Goal: Task Accomplishment & Management: Use online tool/utility

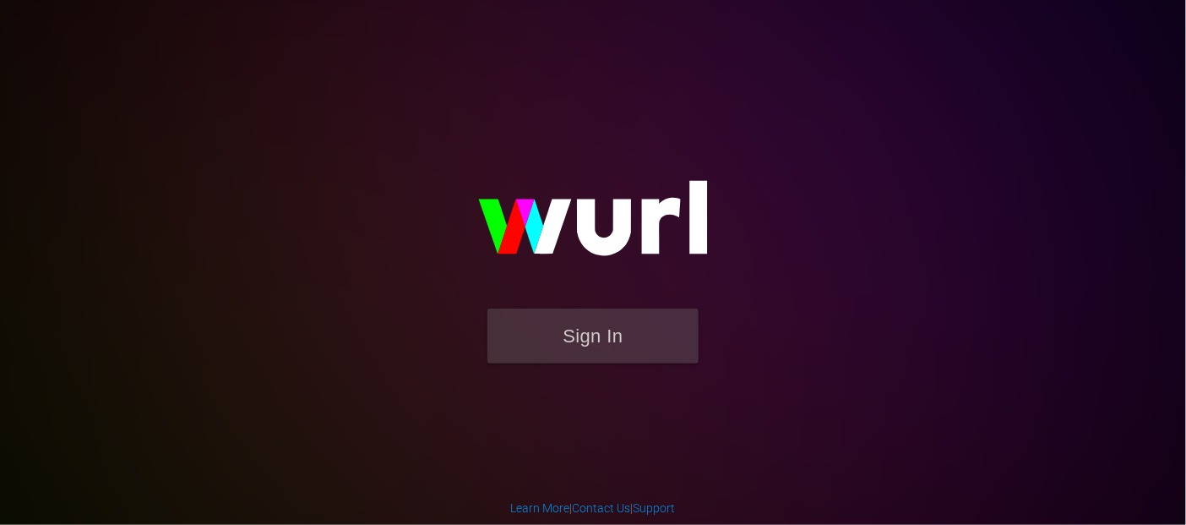
click at [532, 366] on form "Sign In" at bounding box center [593, 344] width 338 height 72
click at [552, 328] on button "Sign In" at bounding box center [592, 335] width 211 height 55
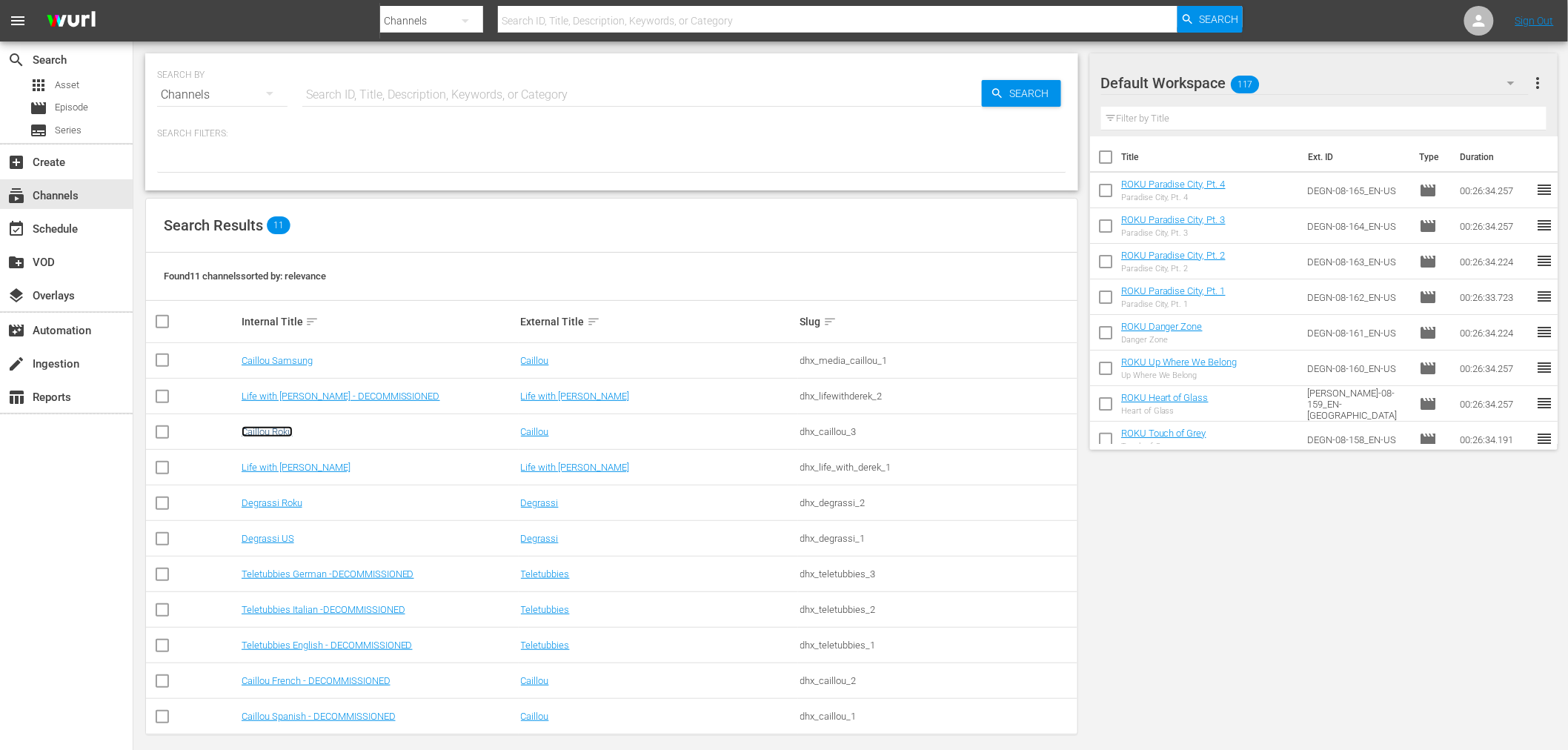
click at [282, 432] on link "Caillou Roku" at bounding box center [267, 432] width 51 height 11
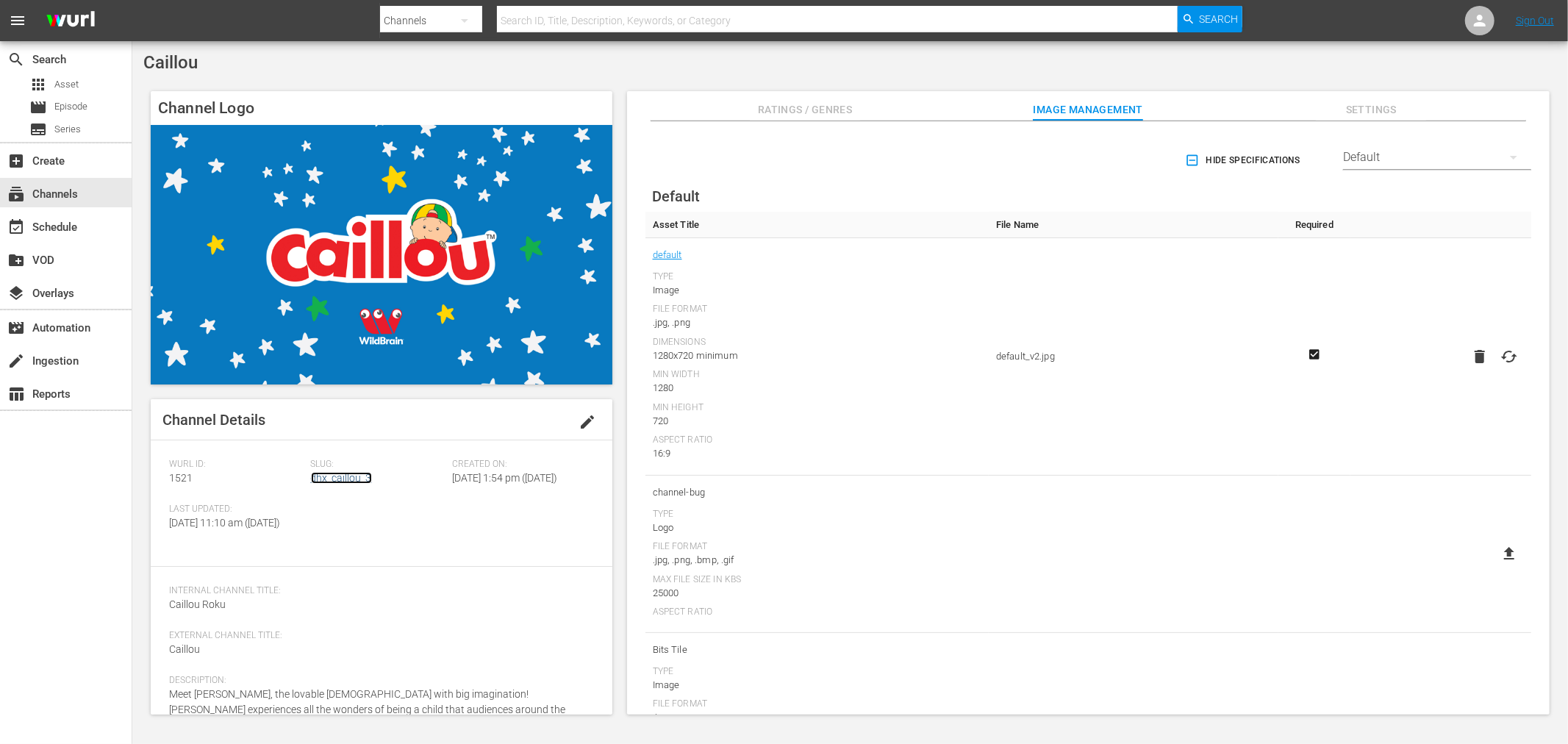
click at [361, 456] on link "dhx_caillou_3" at bounding box center [341, 478] width 61 height 12
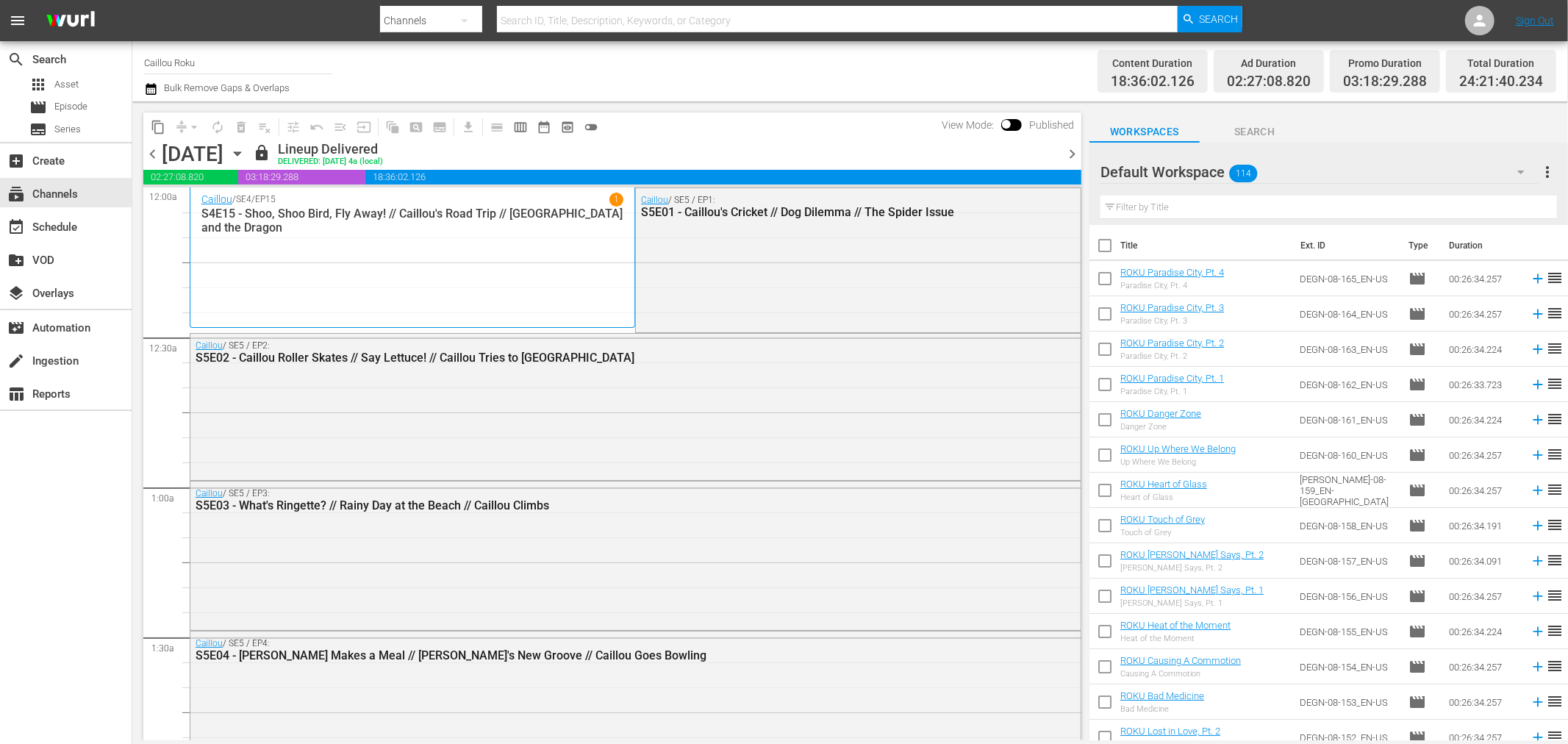
click at [61, 191] on div "subscriptions Channels" at bounding box center [41, 191] width 83 height 13
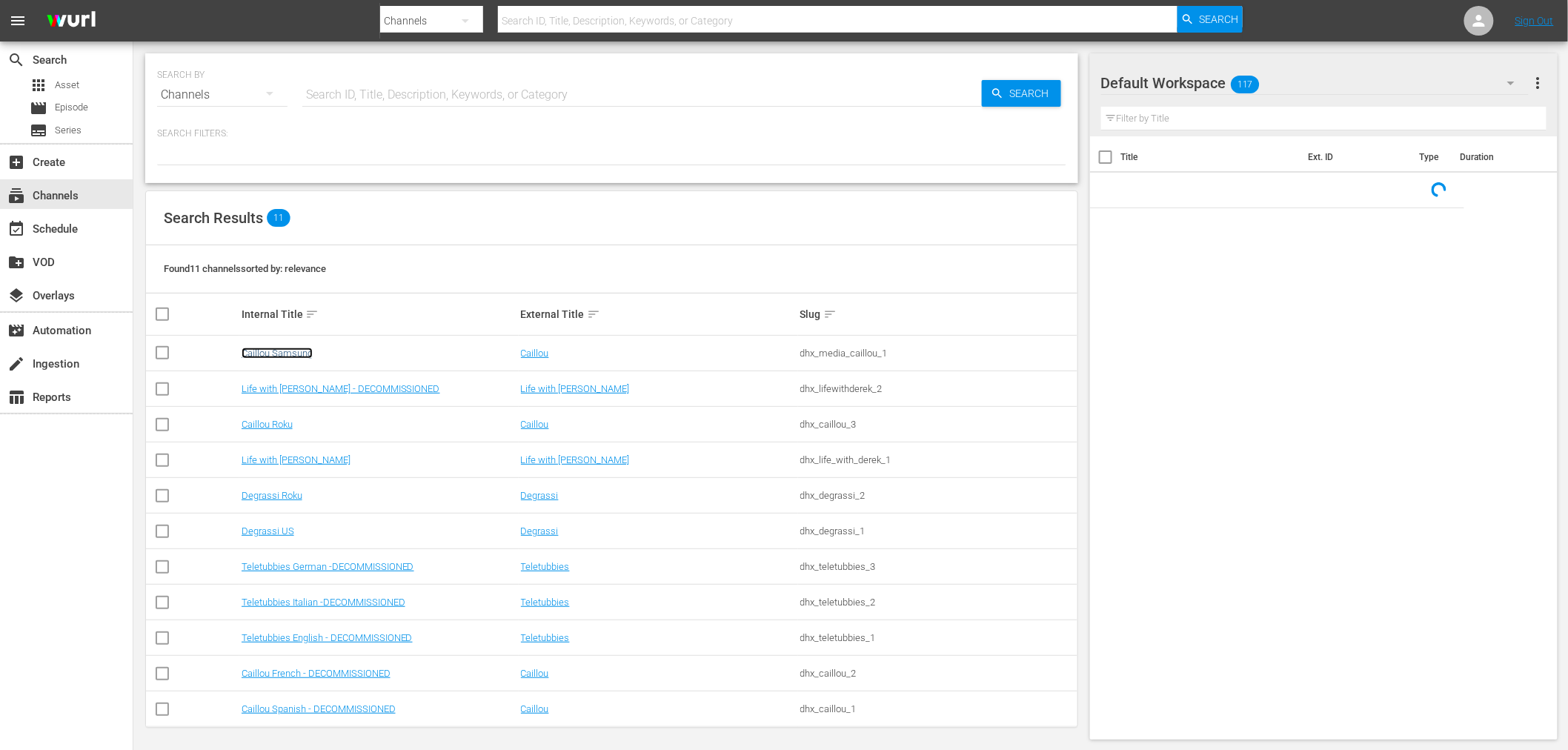
click at [283, 354] on link "Caillou Samsung" at bounding box center [276, 353] width 71 height 11
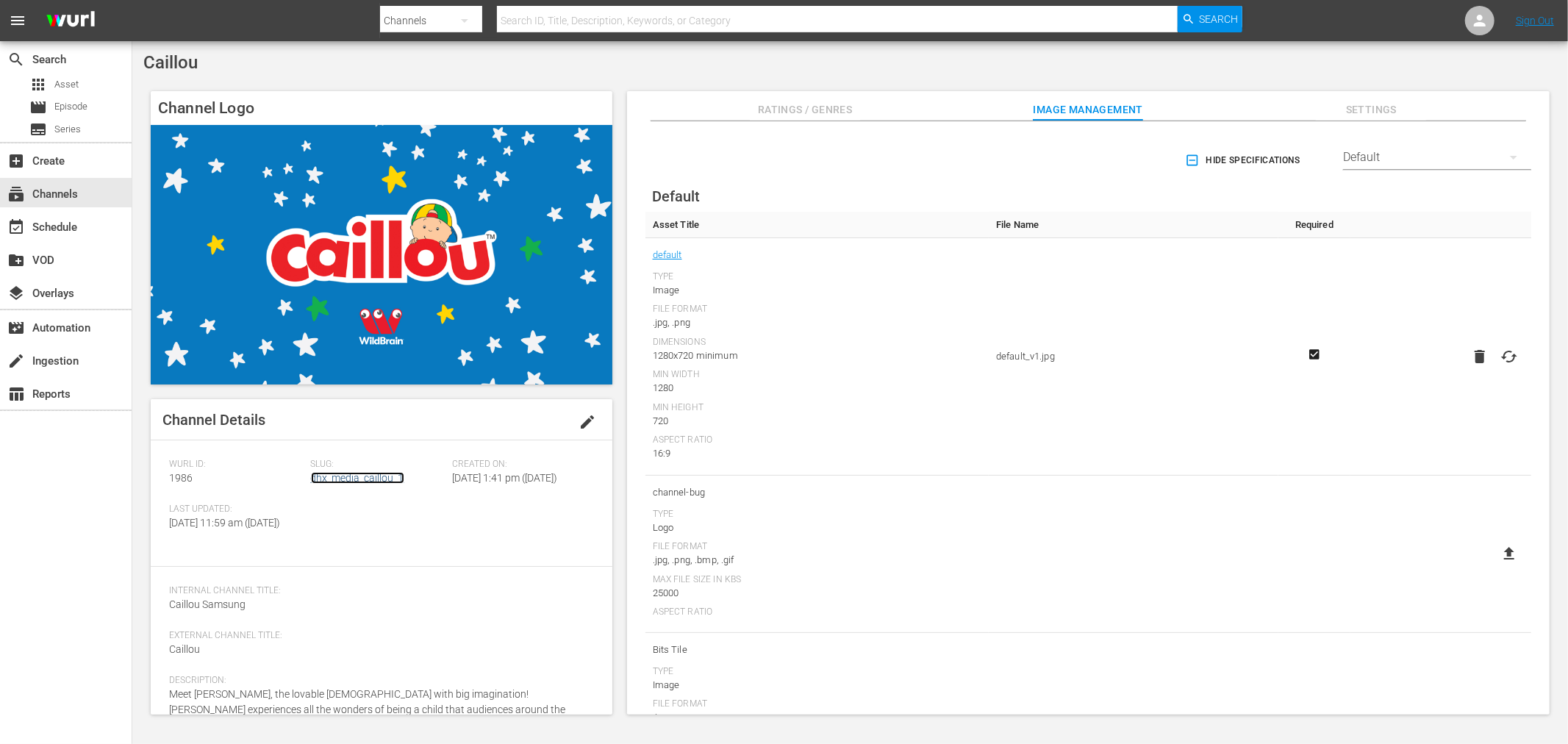
click at [344, 456] on link "dhx_media_caillou_1" at bounding box center [357, 478] width 93 height 12
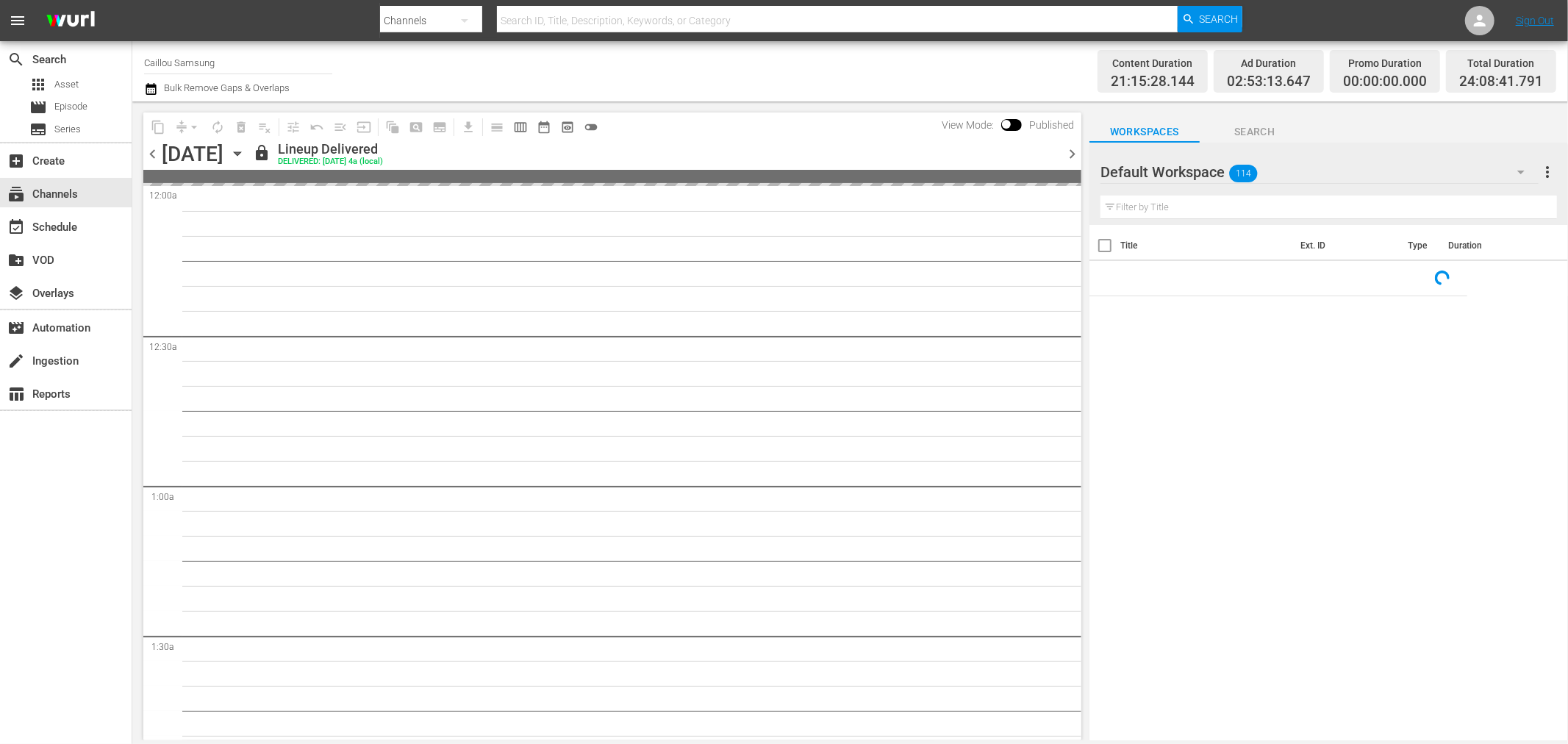
click at [144, 88] on icon "button" at bounding box center [151, 89] width 14 height 17
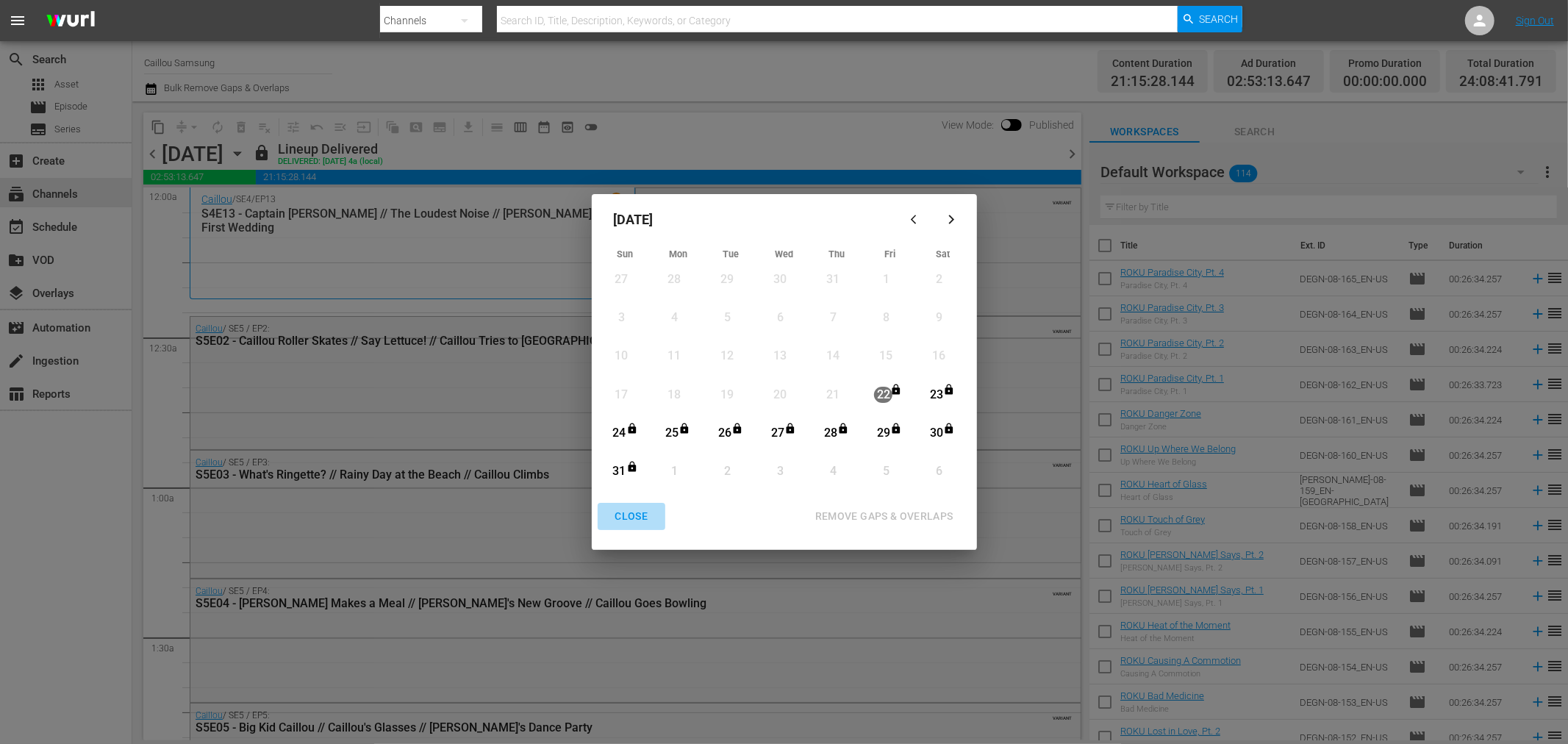
click at [636, 456] on div "CLOSE" at bounding box center [632, 516] width 57 height 18
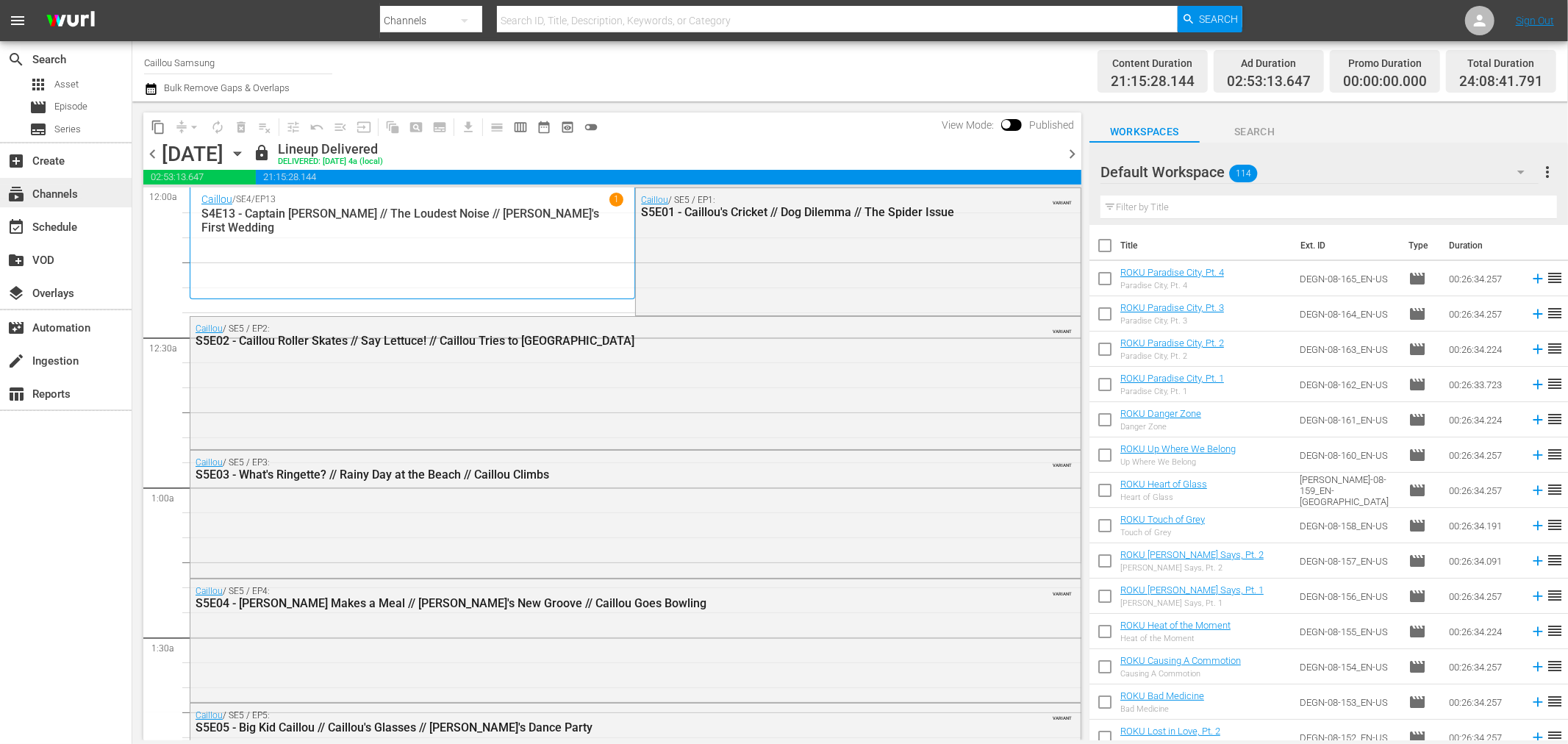
click at [74, 198] on div "subscriptions Channels" at bounding box center [41, 191] width 83 height 13
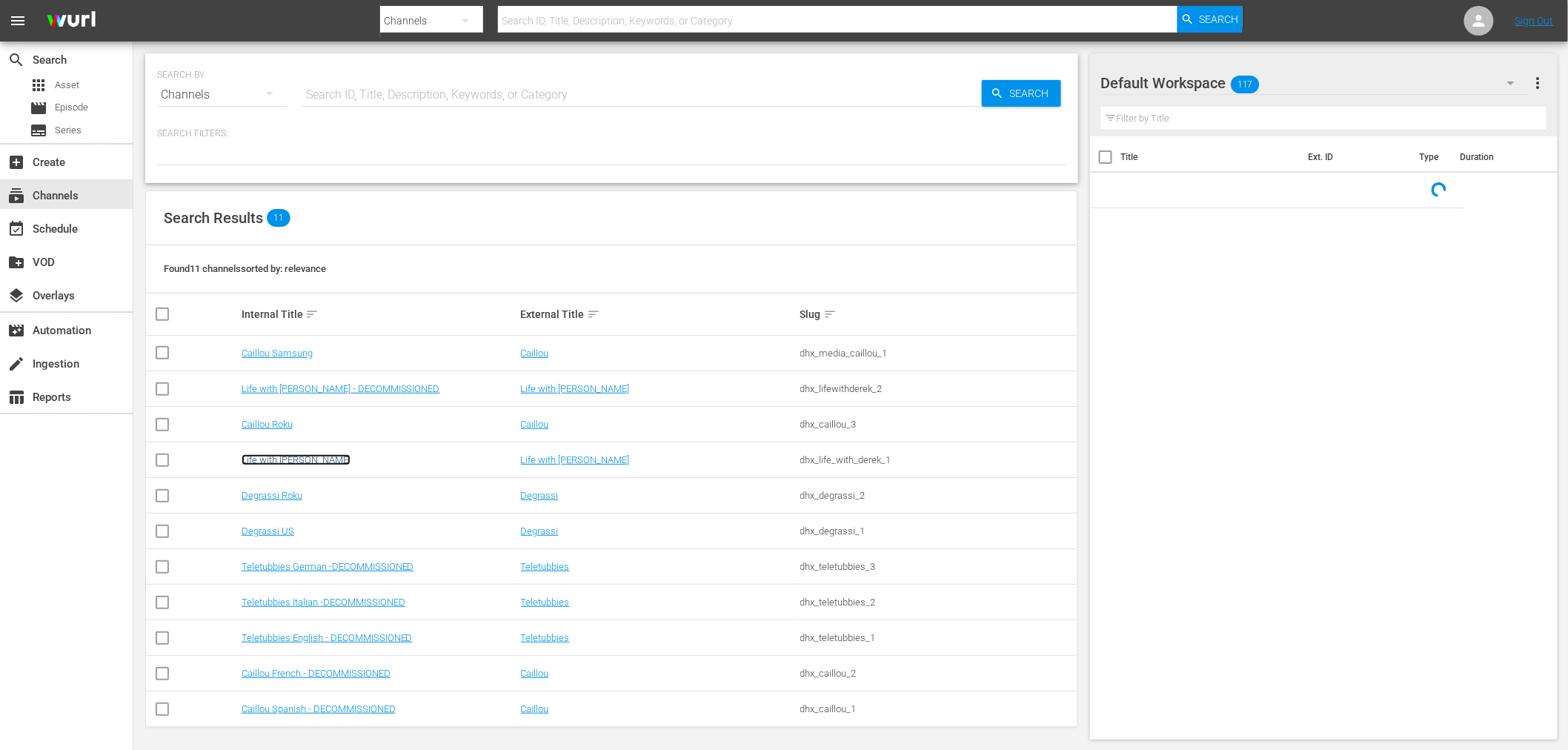
click at [278, 460] on link "Life with Derek Roku" at bounding box center [296, 460] width 109 height 11
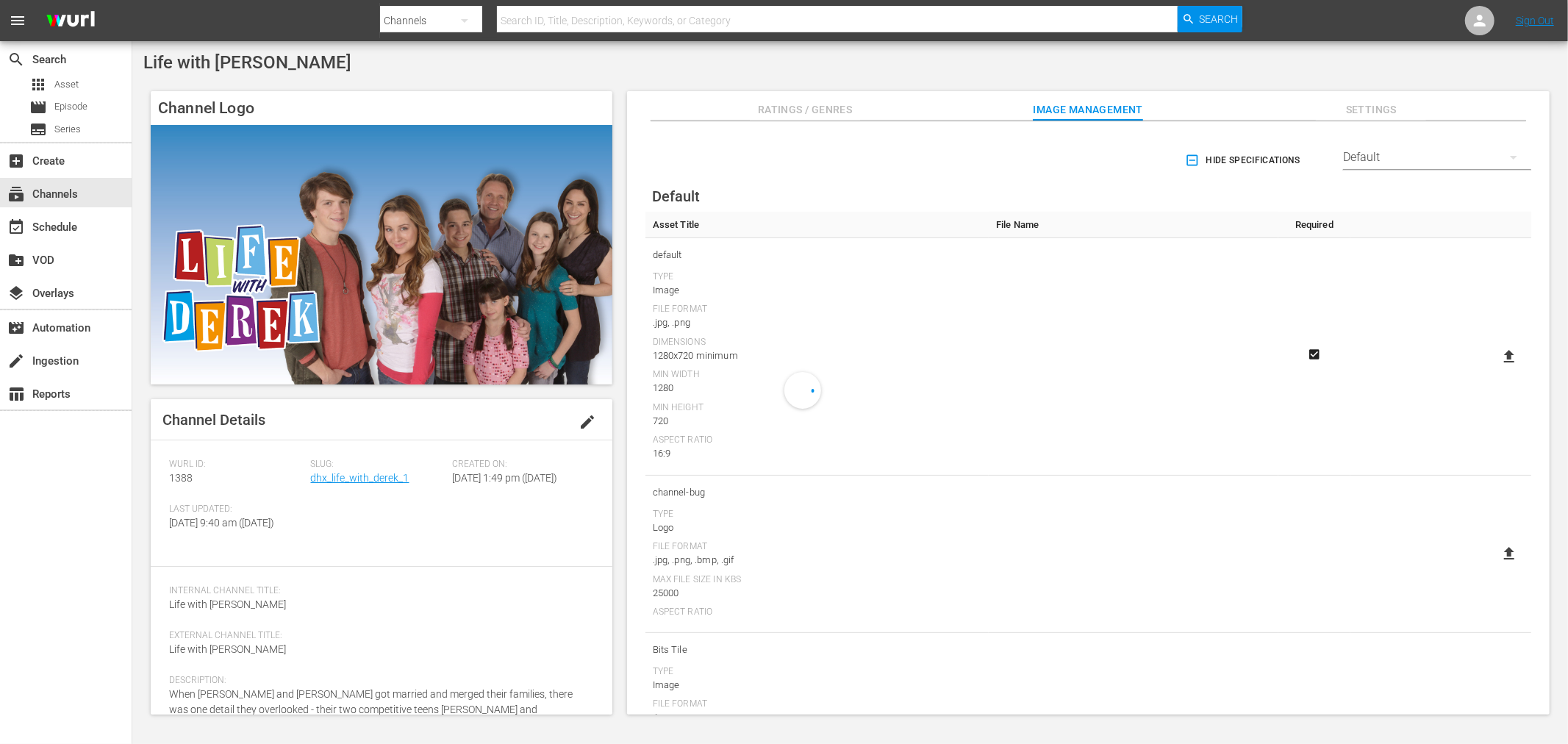
click at [356, 456] on div "Slug: dhx_life_with_derek_1" at bounding box center [381, 481] width 142 height 45
click at [365, 456] on link "dhx_life_with_derek_1" at bounding box center [359, 478] width 98 height 12
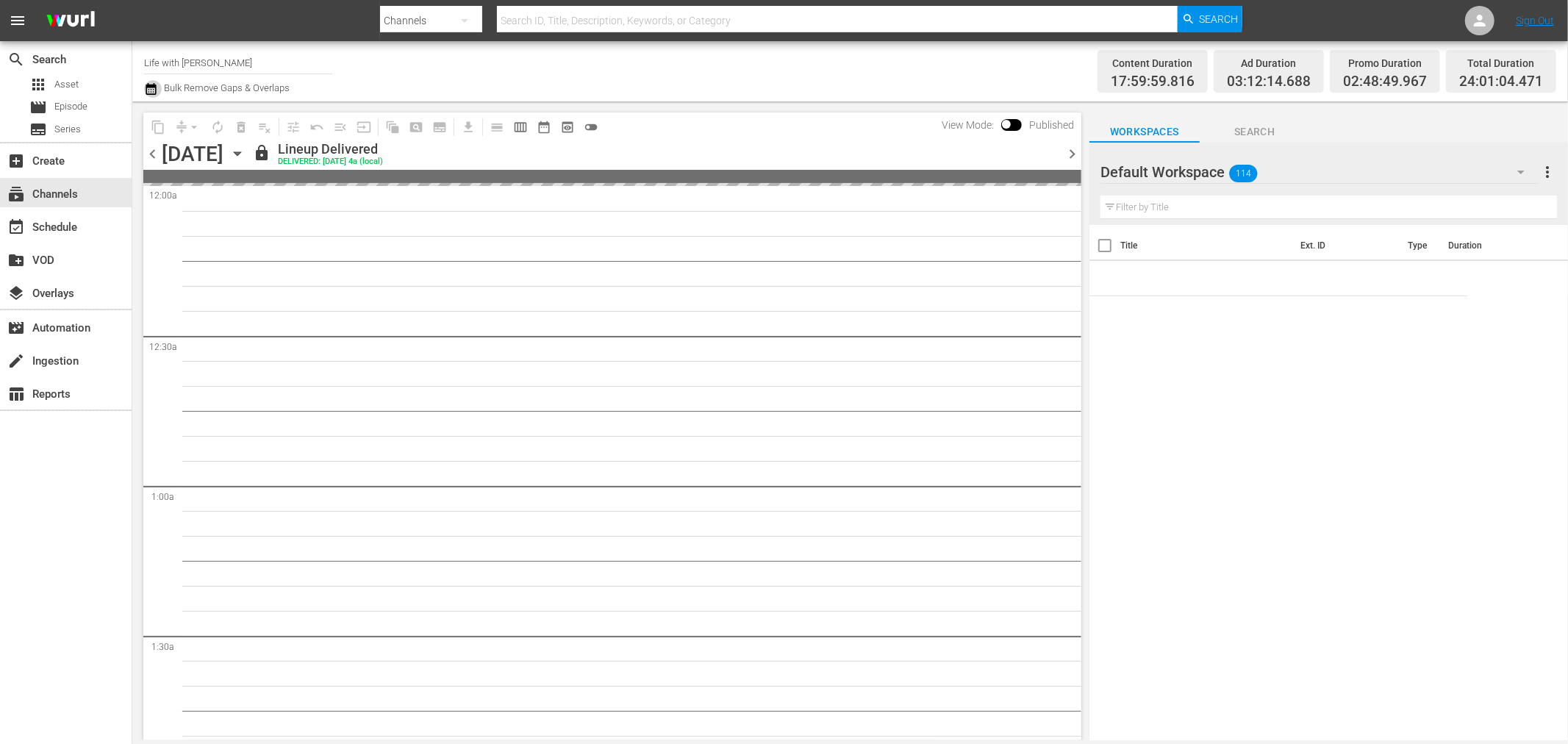
click at [151, 91] on icon "button" at bounding box center [151, 89] width 10 height 12
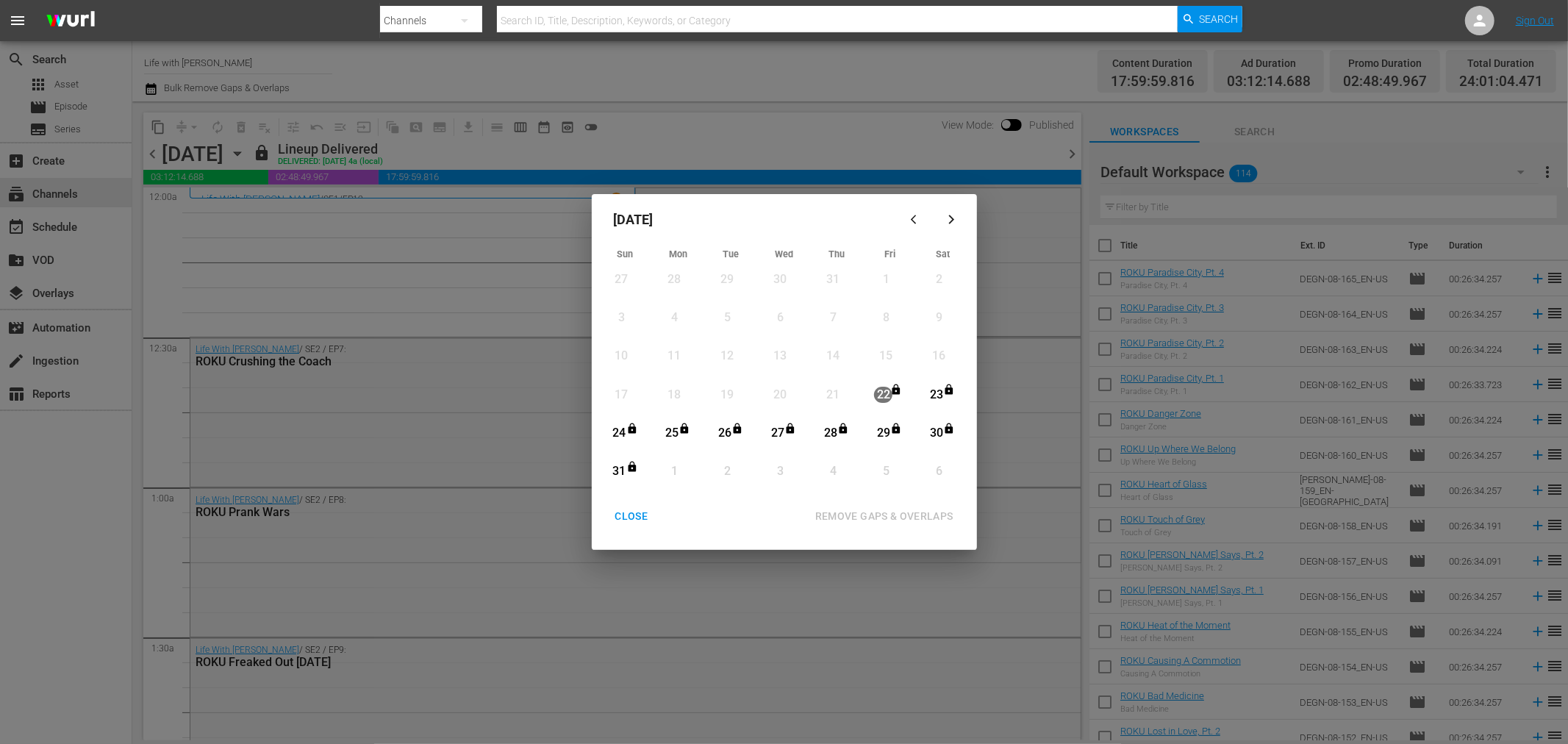
click at [640, 456] on div "CLOSE" at bounding box center [632, 516] width 57 height 18
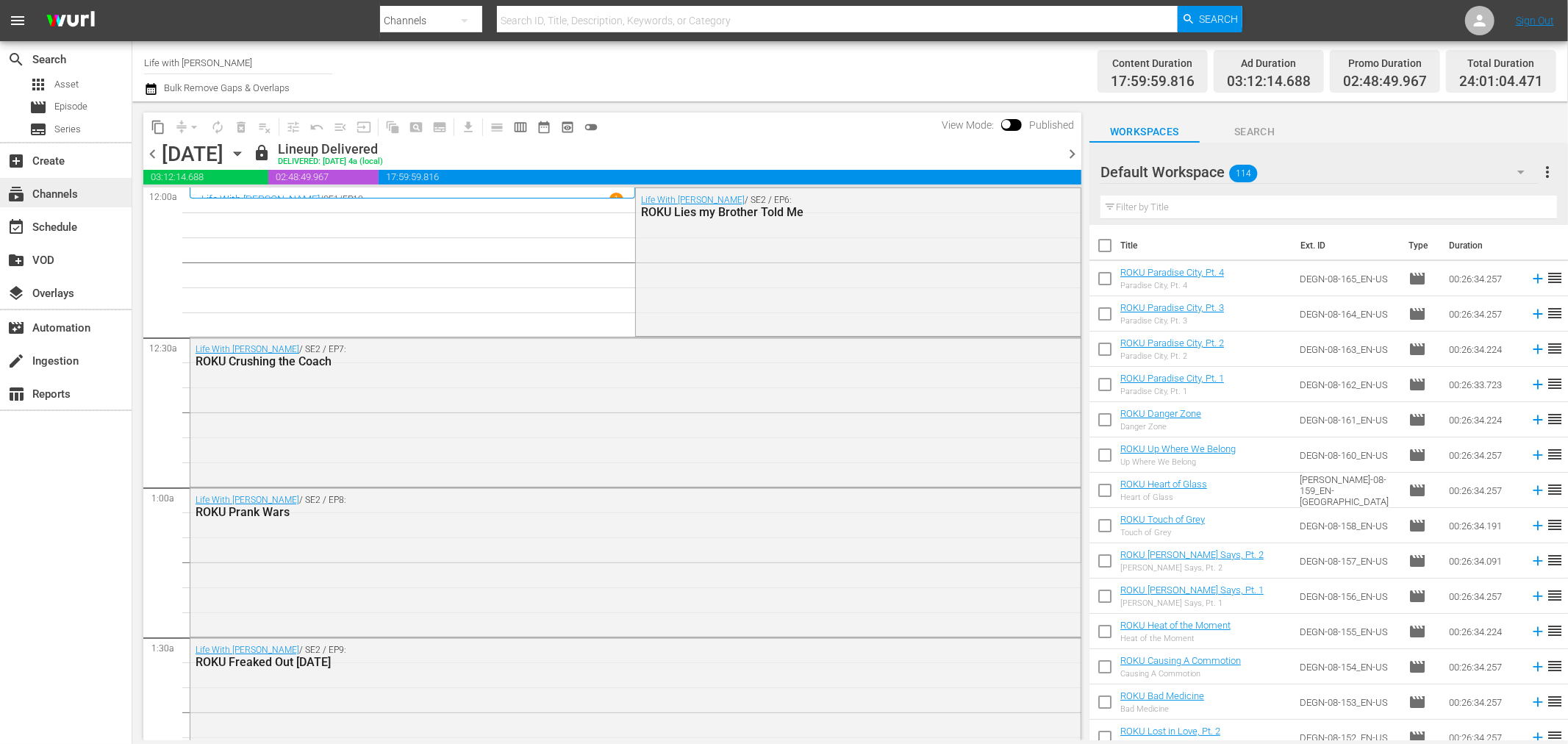
click at [83, 196] on div "subscriptions Channels" at bounding box center [65, 192] width 131 height 30
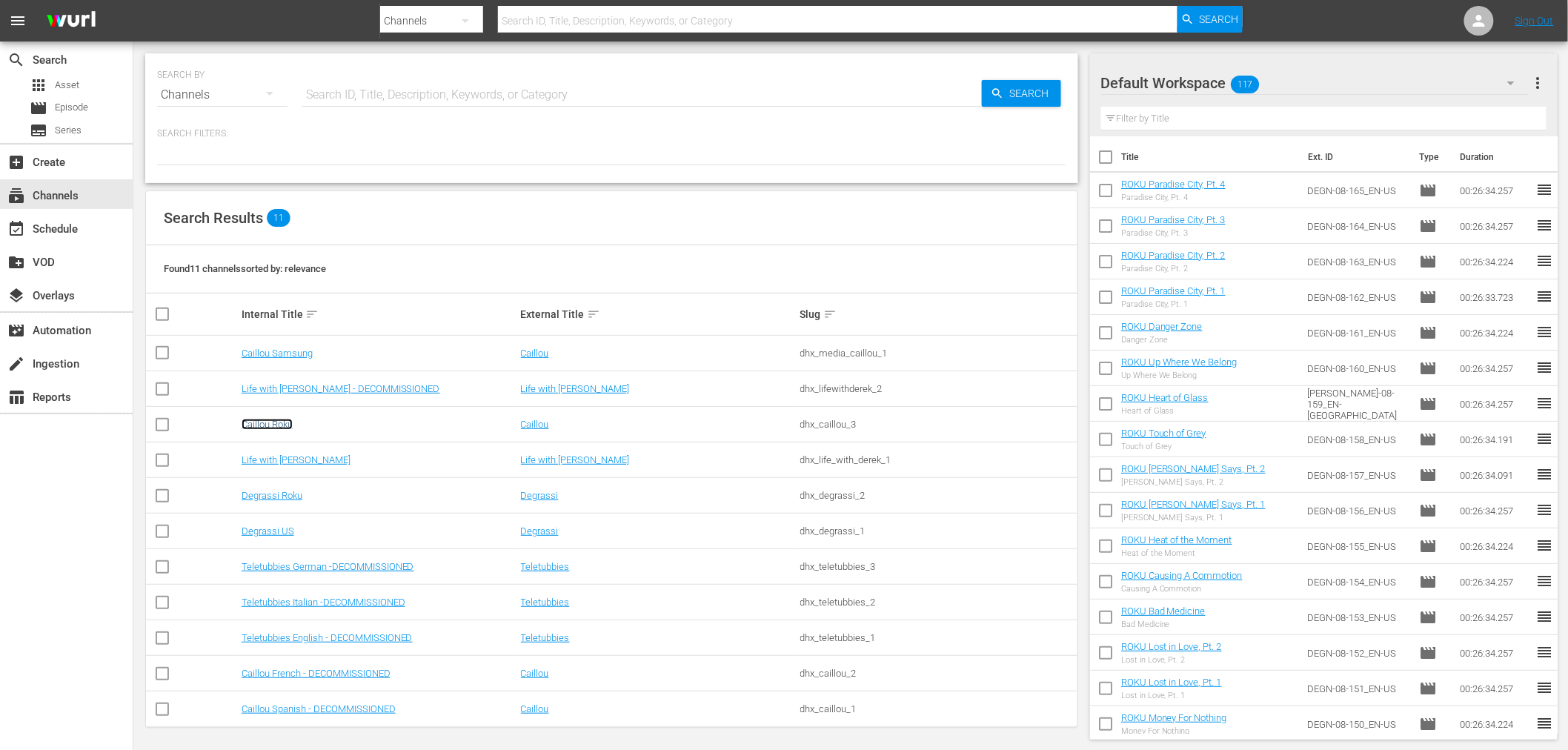
click at [274, 423] on link "Caillou Roku" at bounding box center [267, 424] width 51 height 11
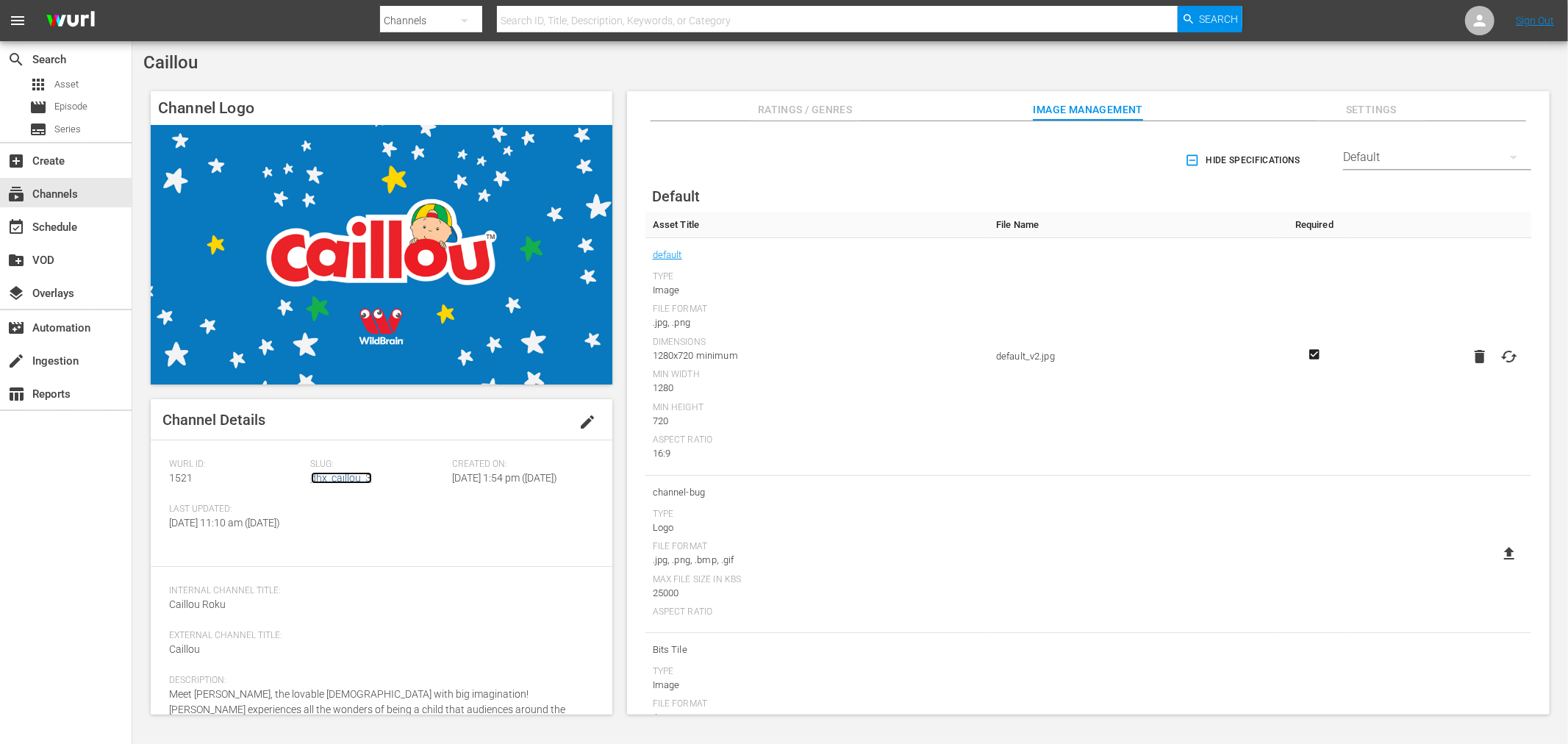
click at [318, 456] on link "dhx_caillou_3" at bounding box center [341, 478] width 61 height 12
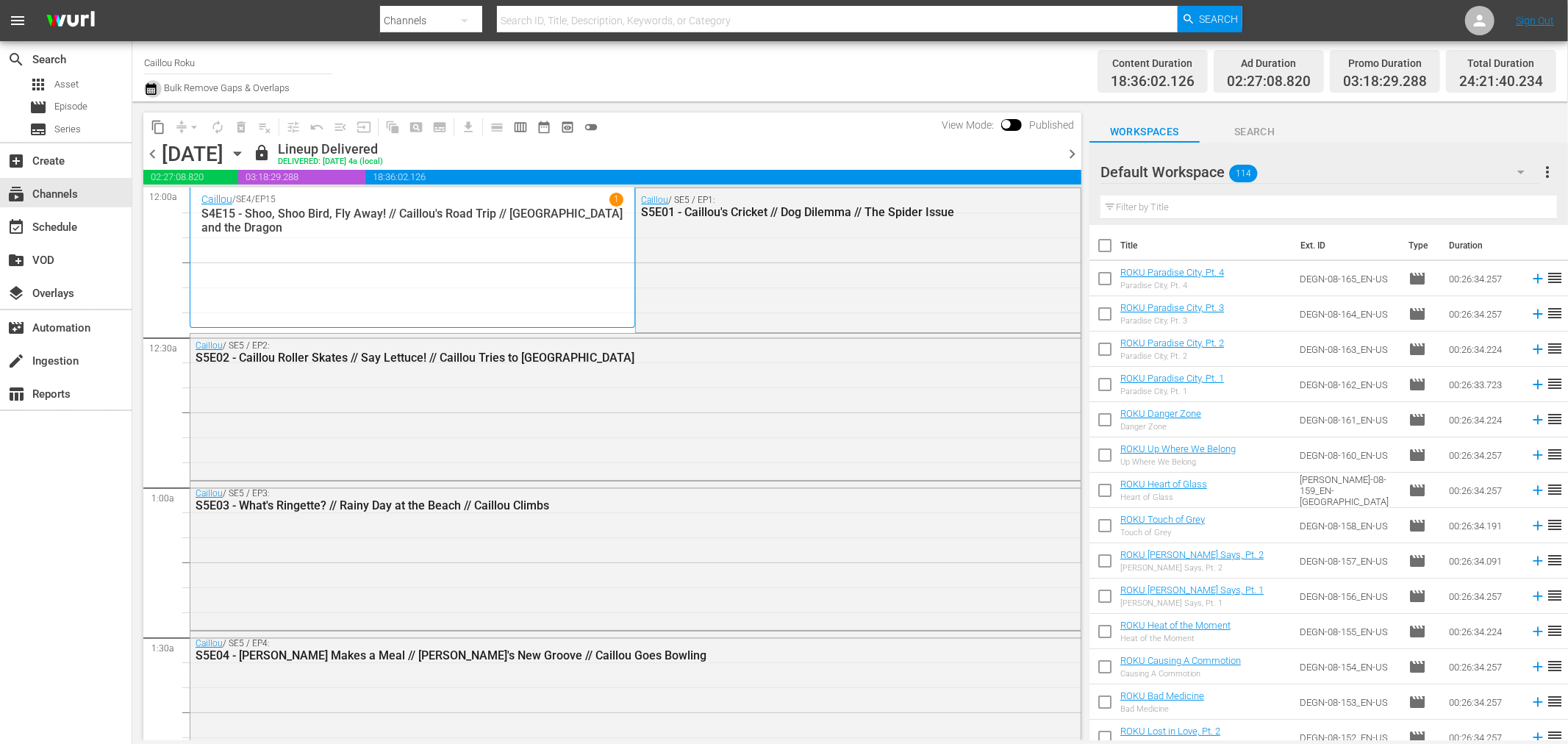
click at [150, 91] on icon "button" at bounding box center [151, 89] width 14 height 17
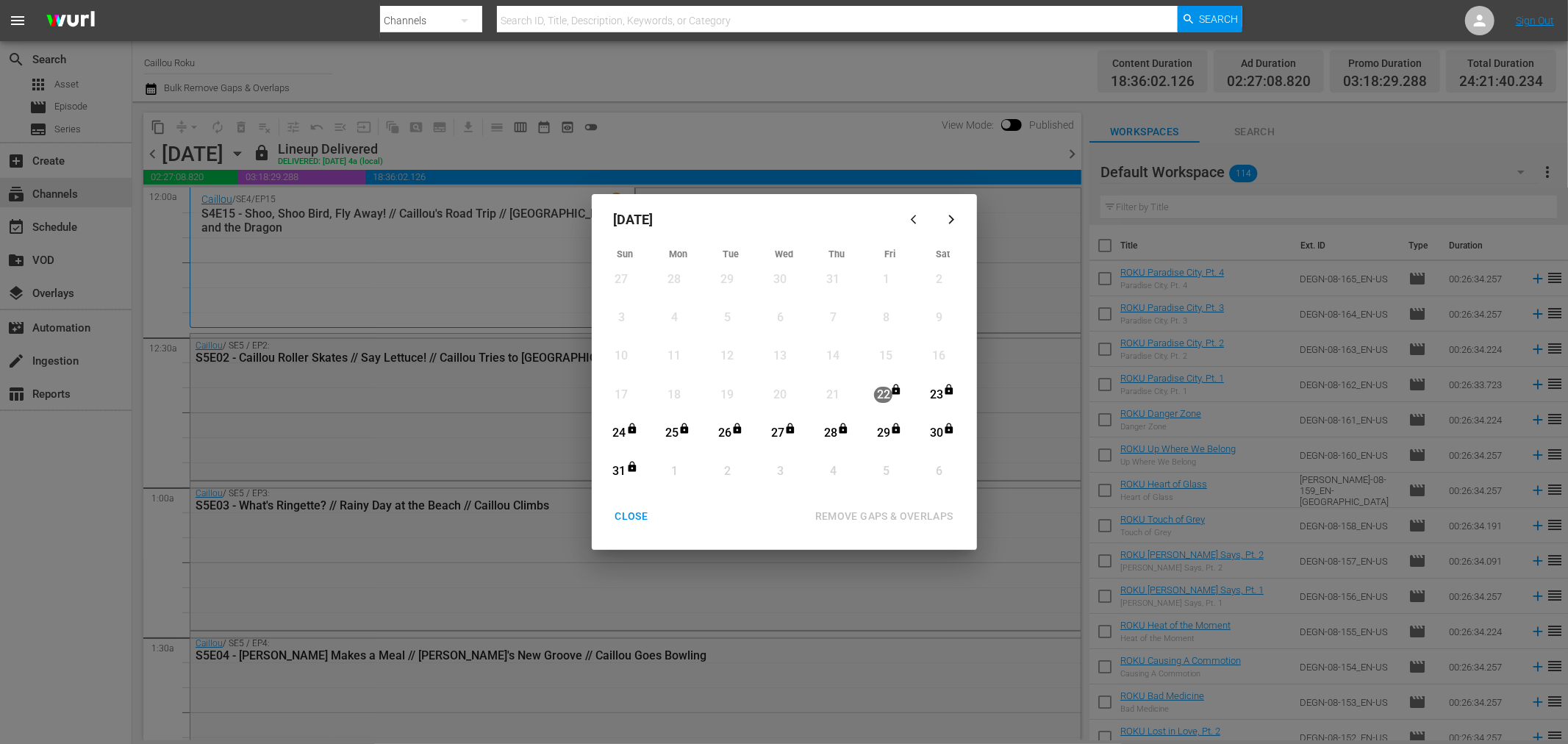
click at [620, 456] on div "CLOSE" at bounding box center [632, 516] width 57 height 18
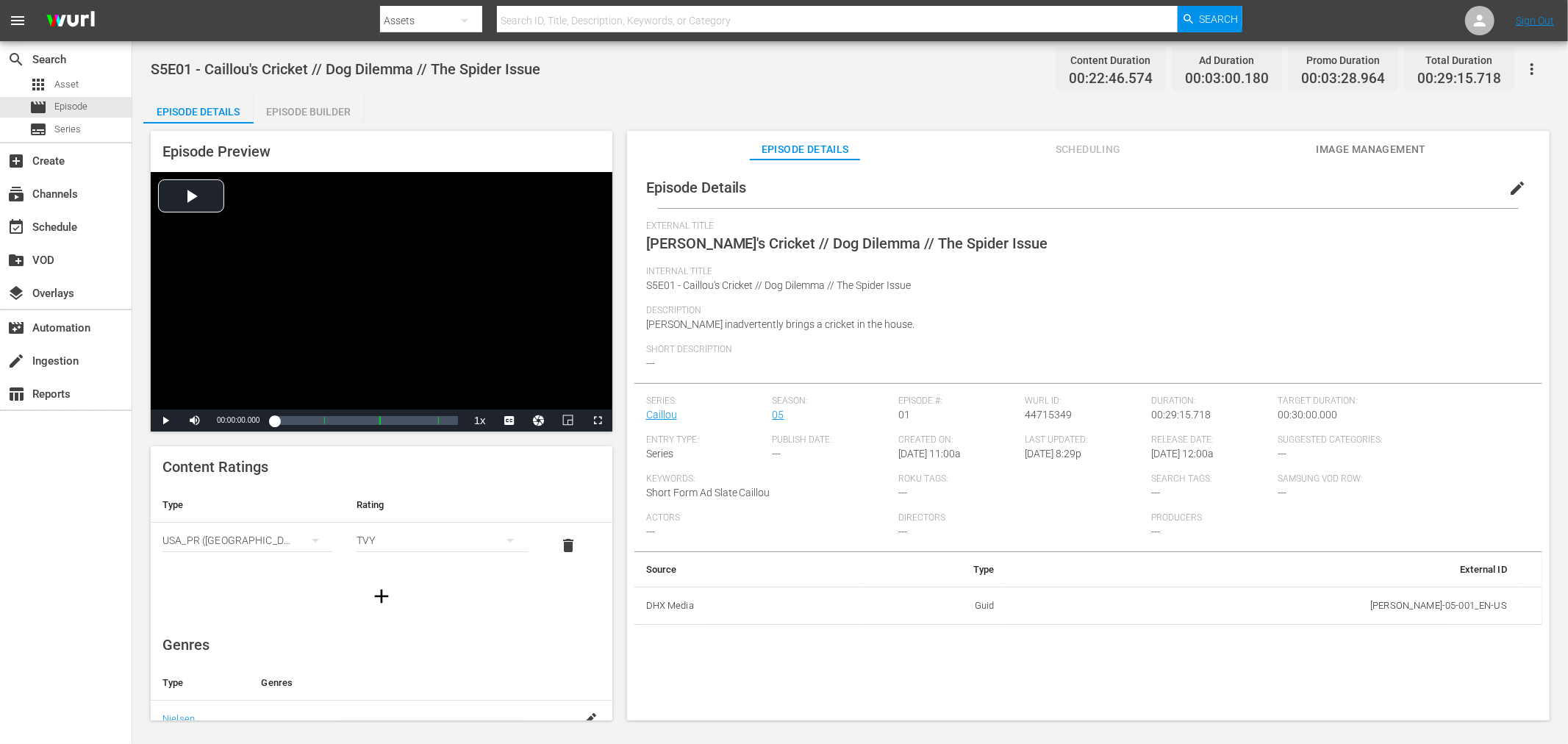
click at [1064, 163] on div "Episode Details edit External Title Caillou's Cricket // Dog Dilemma // The Spi…" at bounding box center [1089, 446] width 922 height 575
click at [1068, 151] on span "Scheduling" at bounding box center [1088, 149] width 111 height 18
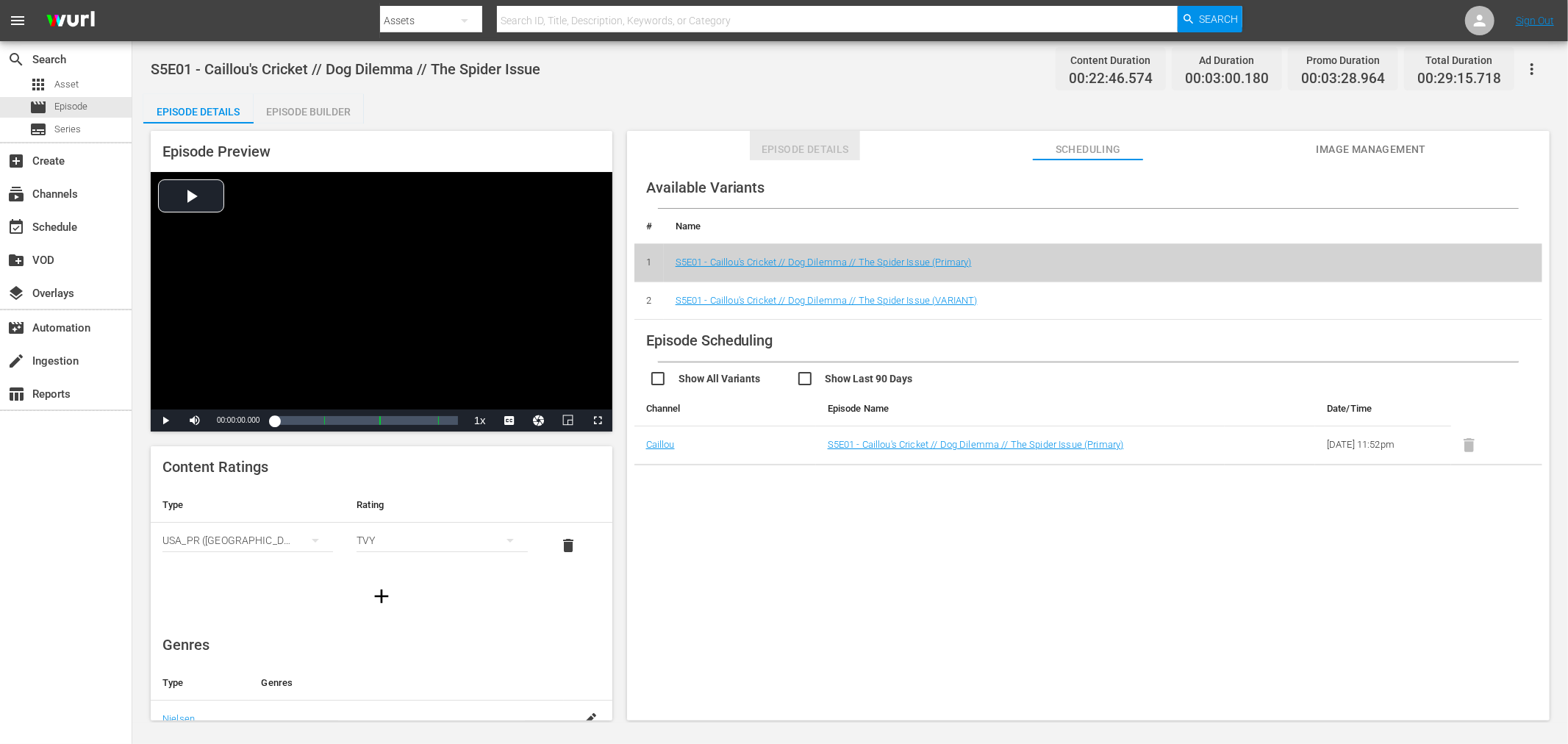
click at [784, 133] on button "Episode Details" at bounding box center [805, 145] width 111 height 30
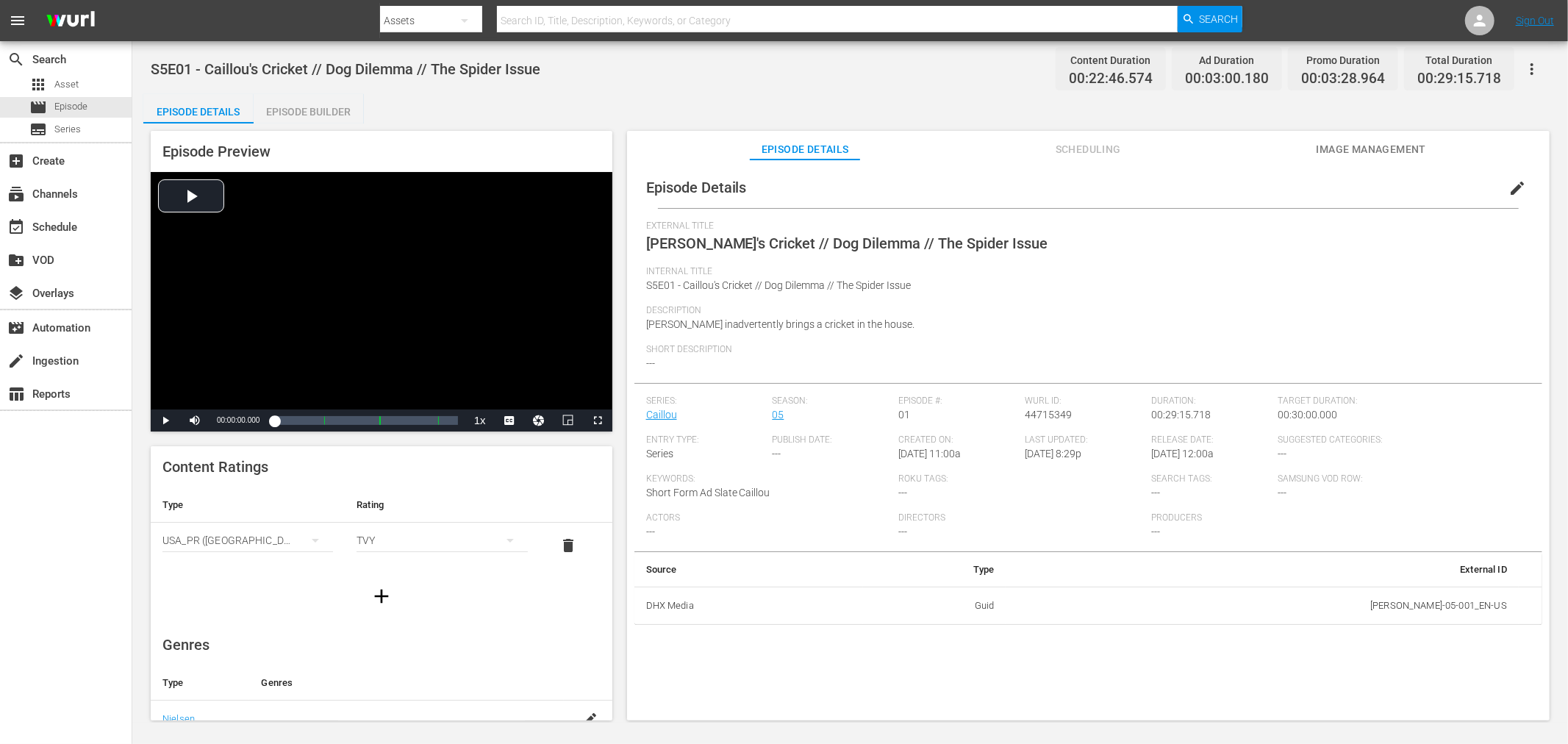
click at [318, 108] on div "Episode Builder" at bounding box center [308, 111] width 111 height 36
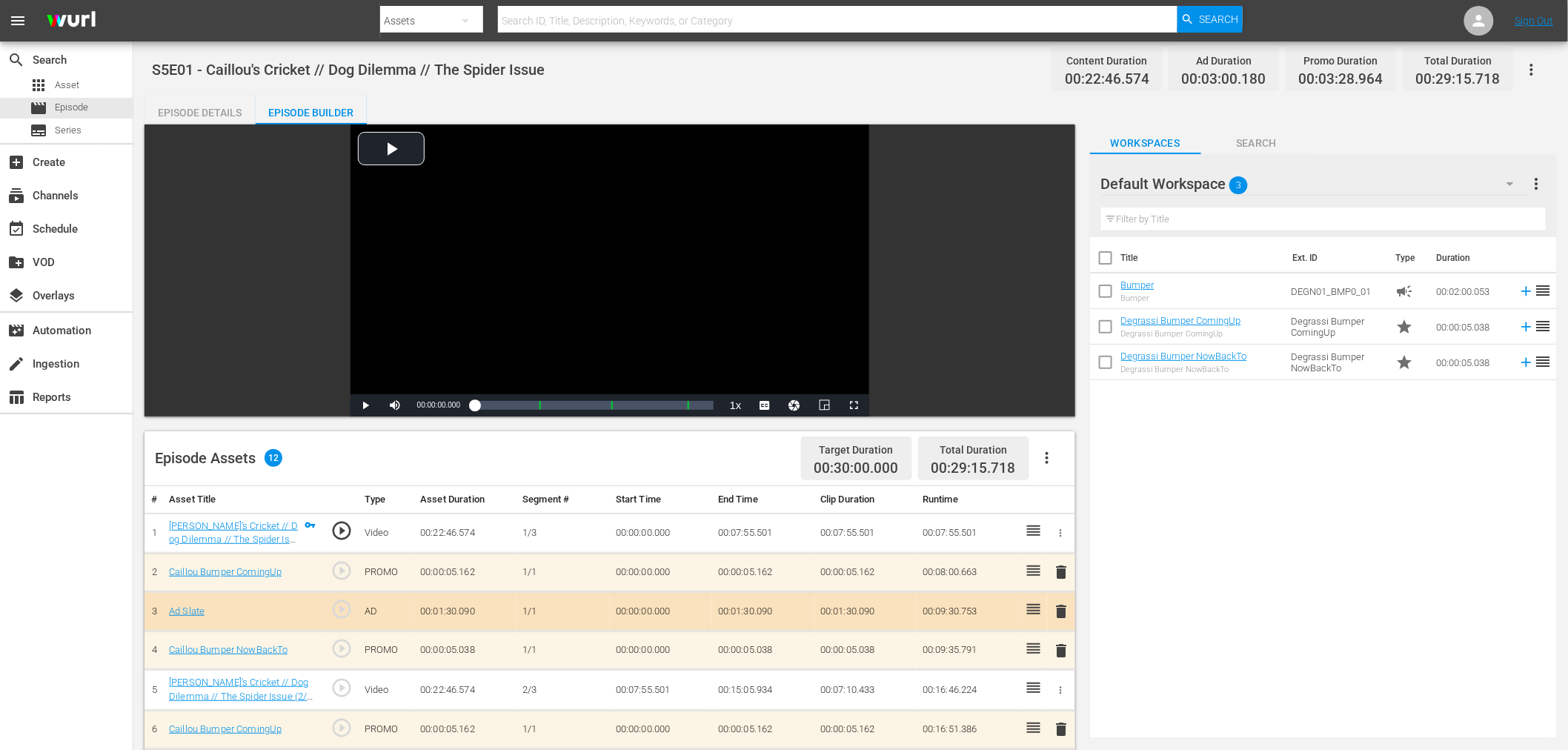
click at [196, 111] on div "Episode Details" at bounding box center [200, 112] width 111 height 36
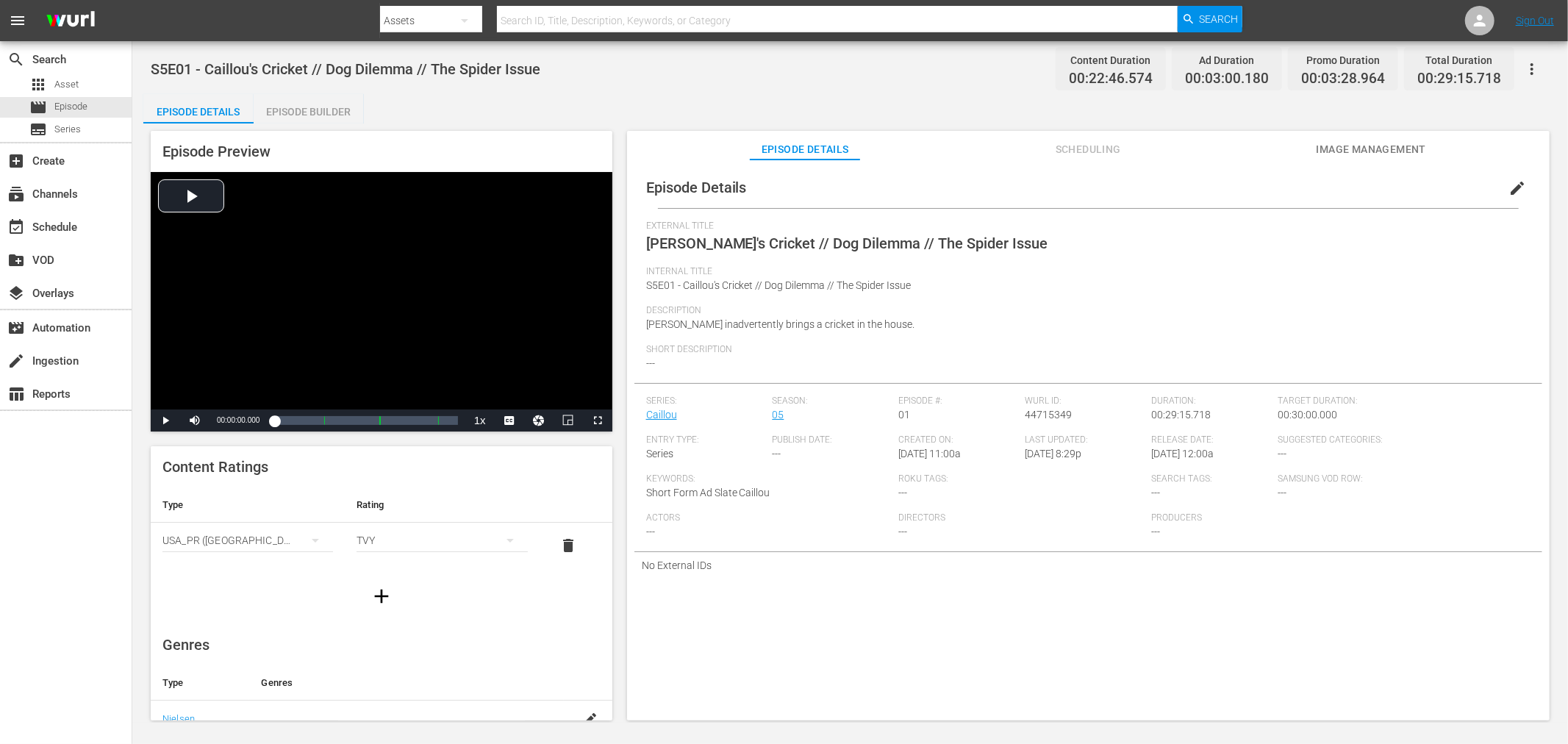
click at [1092, 149] on span "Scheduling" at bounding box center [1088, 149] width 111 height 18
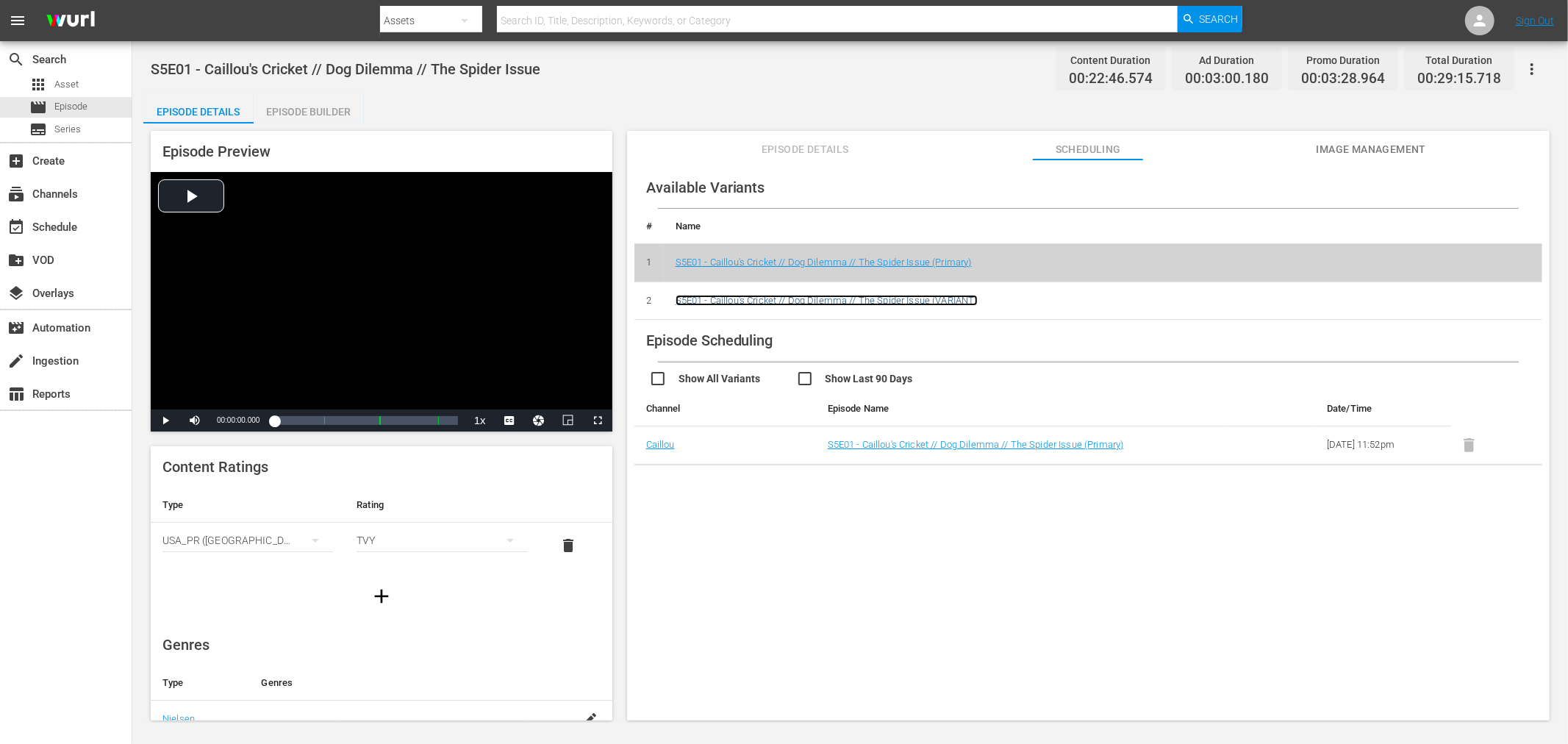
click at [750, 296] on link "S5E01 - Caillou's Cricket // Dog Dilemma // The Spider Issue (VARIANT)" at bounding box center [826, 300] width 302 height 11
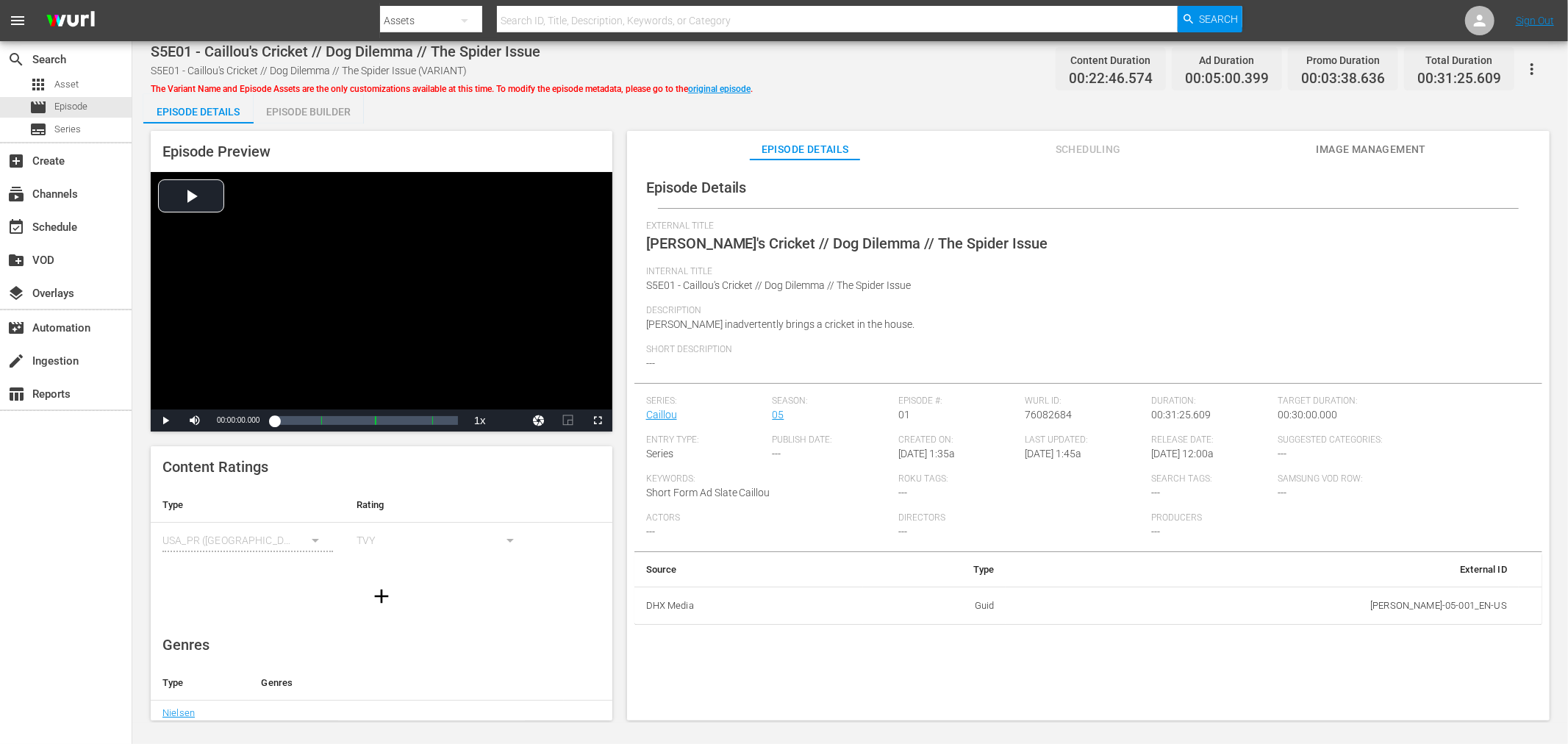
click at [274, 106] on div "Episode Builder" at bounding box center [308, 111] width 111 height 36
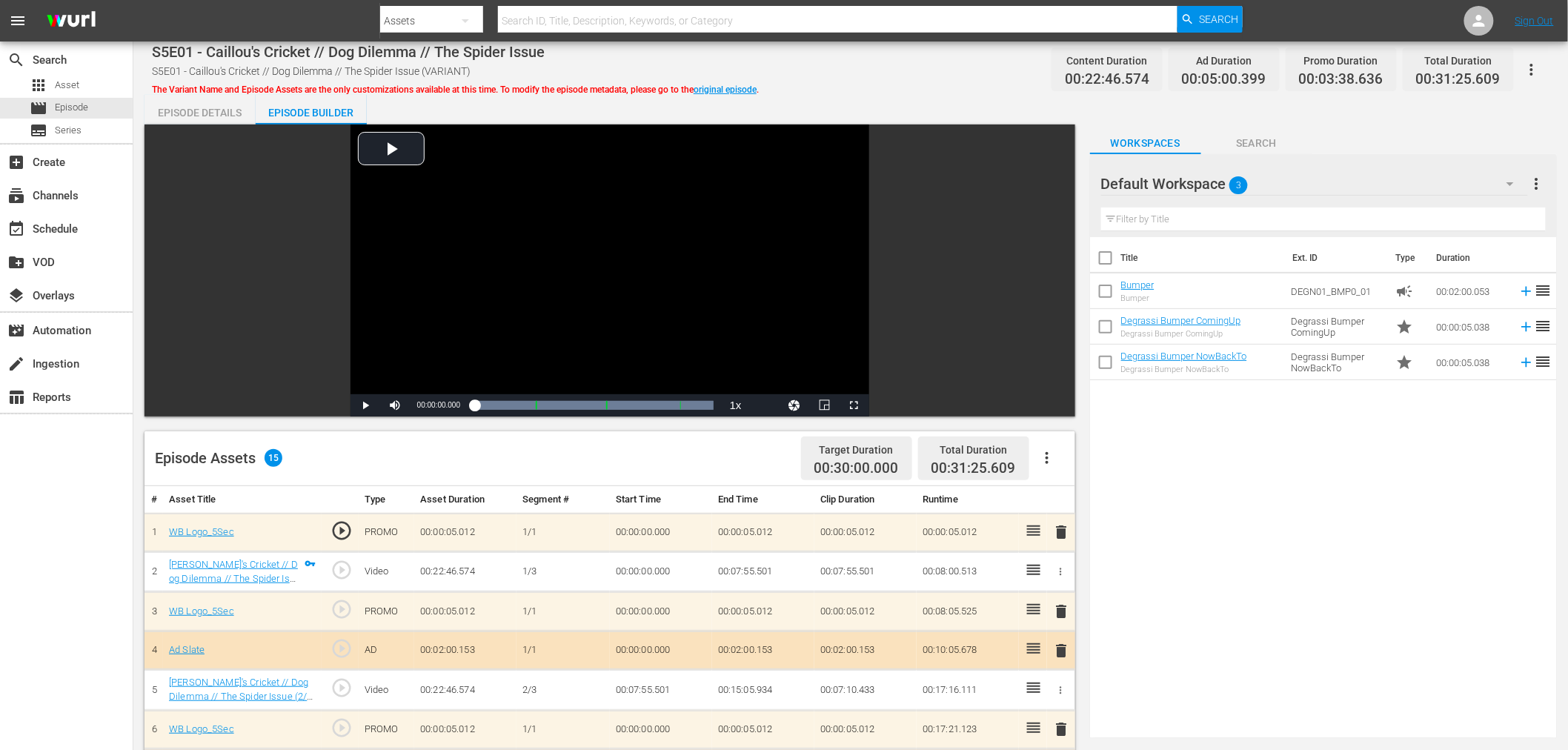
scroll to position [385, 0]
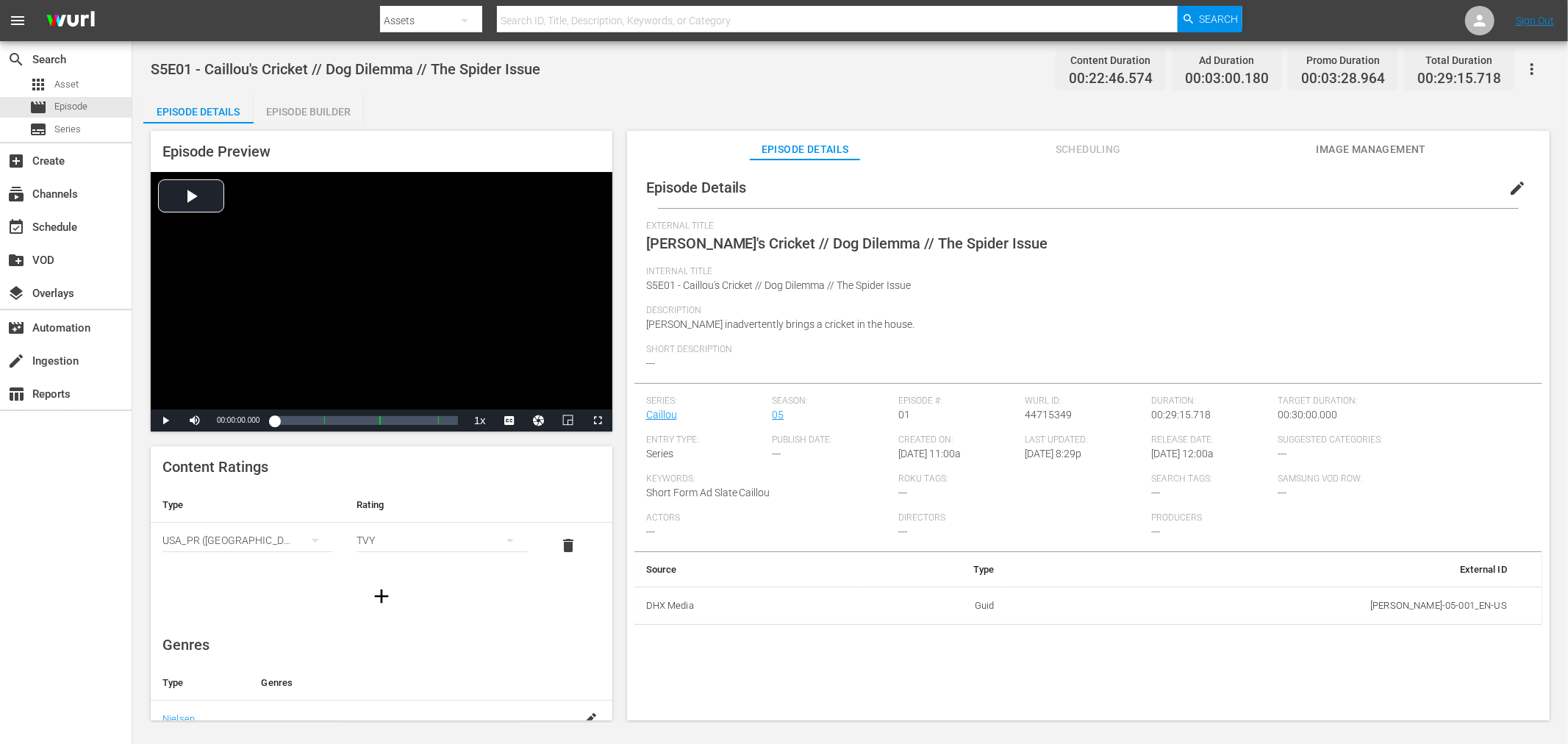
click at [1094, 138] on button "Scheduling" at bounding box center [1088, 145] width 111 height 30
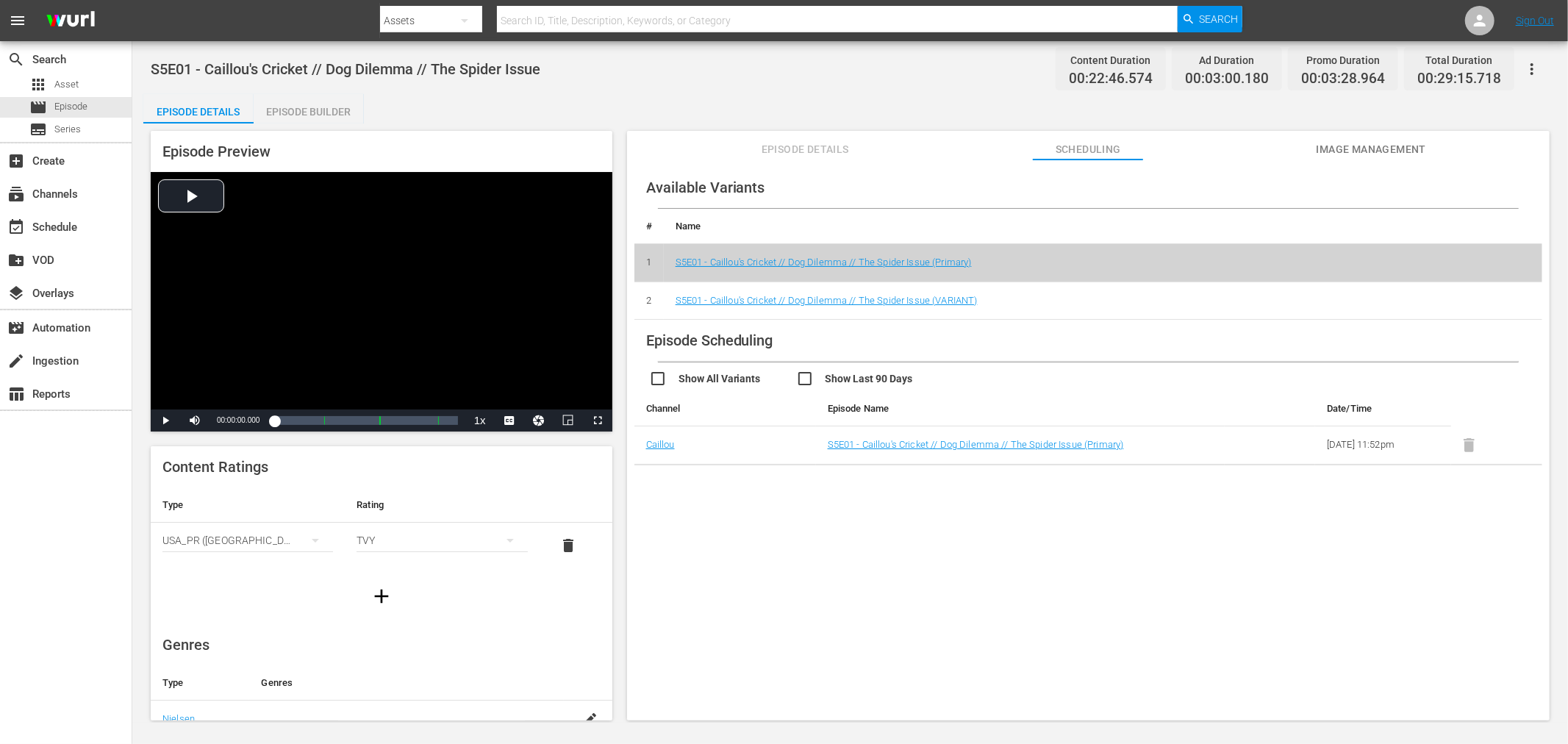
drag, startPoint x: 1357, startPoint y: 449, endPoint x: 1399, endPoint y: 442, distance: 42.6
click at [1399, 442] on td "2025-08-22 11:52pm" at bounding box center [1383, 446] width 136 height 38
click at [1333, 452] on td "2025-08-22 11:52pm" at bounding box center [1383, 446] width 136 height 38
click at [891, 446] on link "S5E01 - Caillou's Cricket // Dog Dilemma // The Spider Issue (Primary)" at bounding box center [975, 444] width 296 height 11
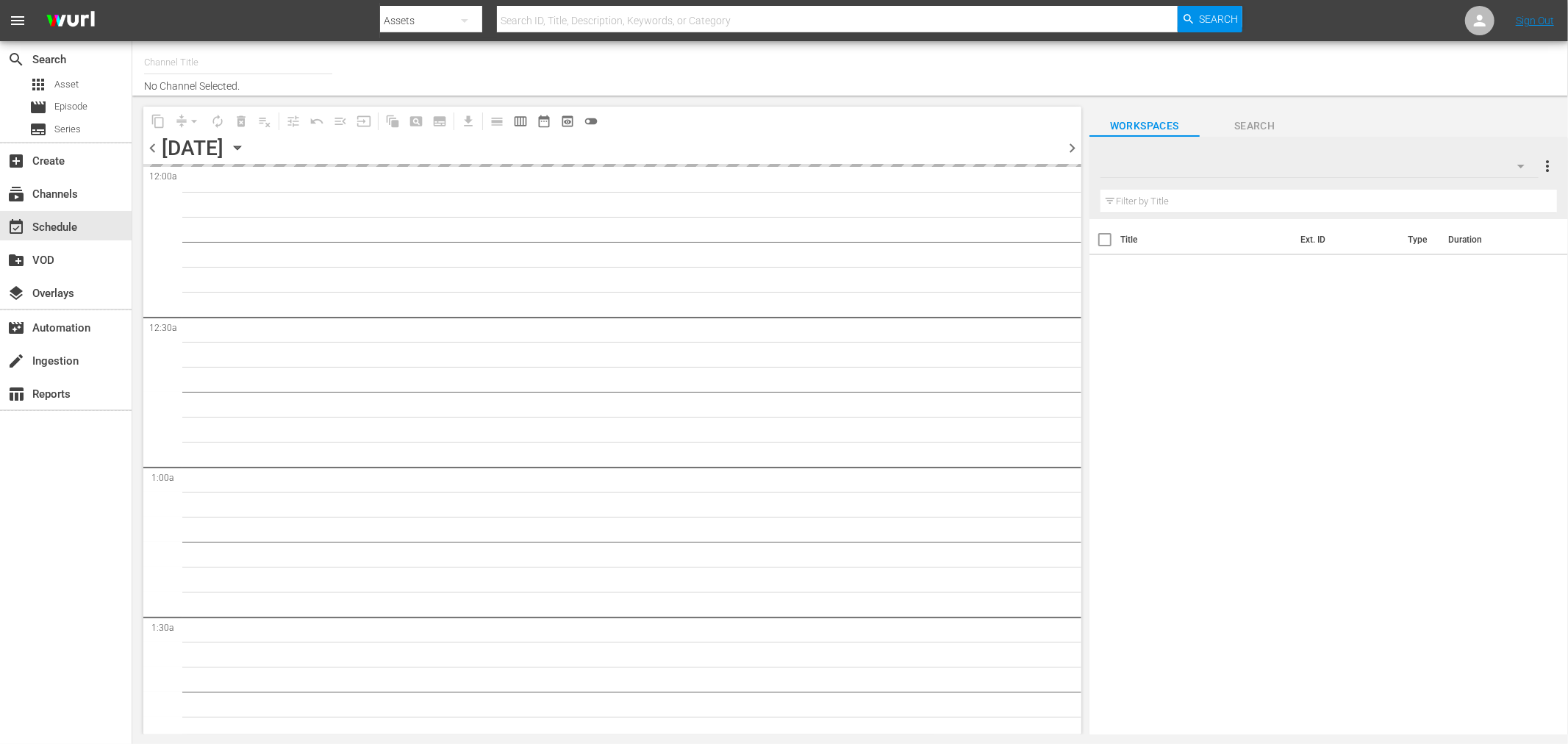
type input "Caillou Roku (1521)"
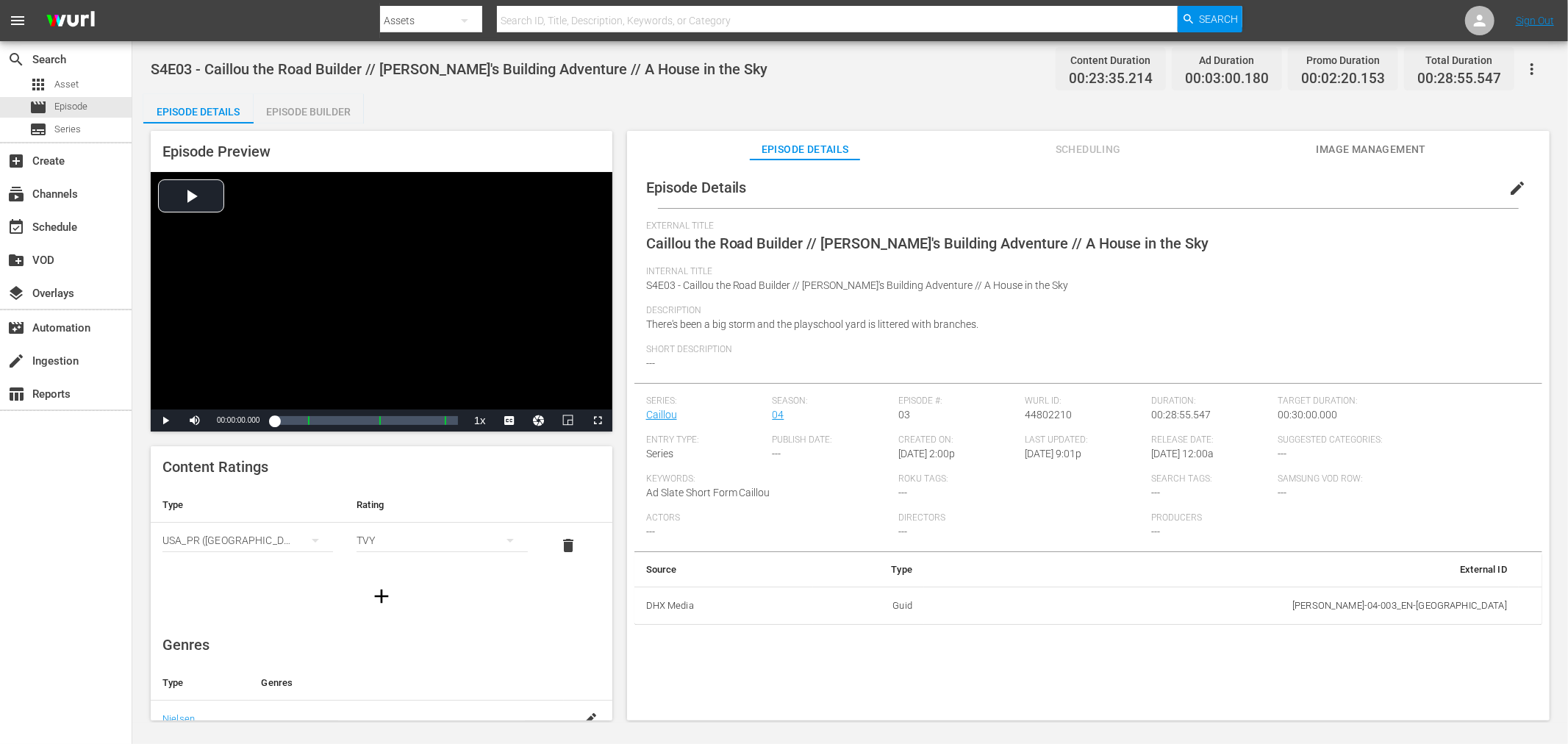
click at [338, 109] on div "Episode Builder" at bounding box center [308, 111] width 111 height 36
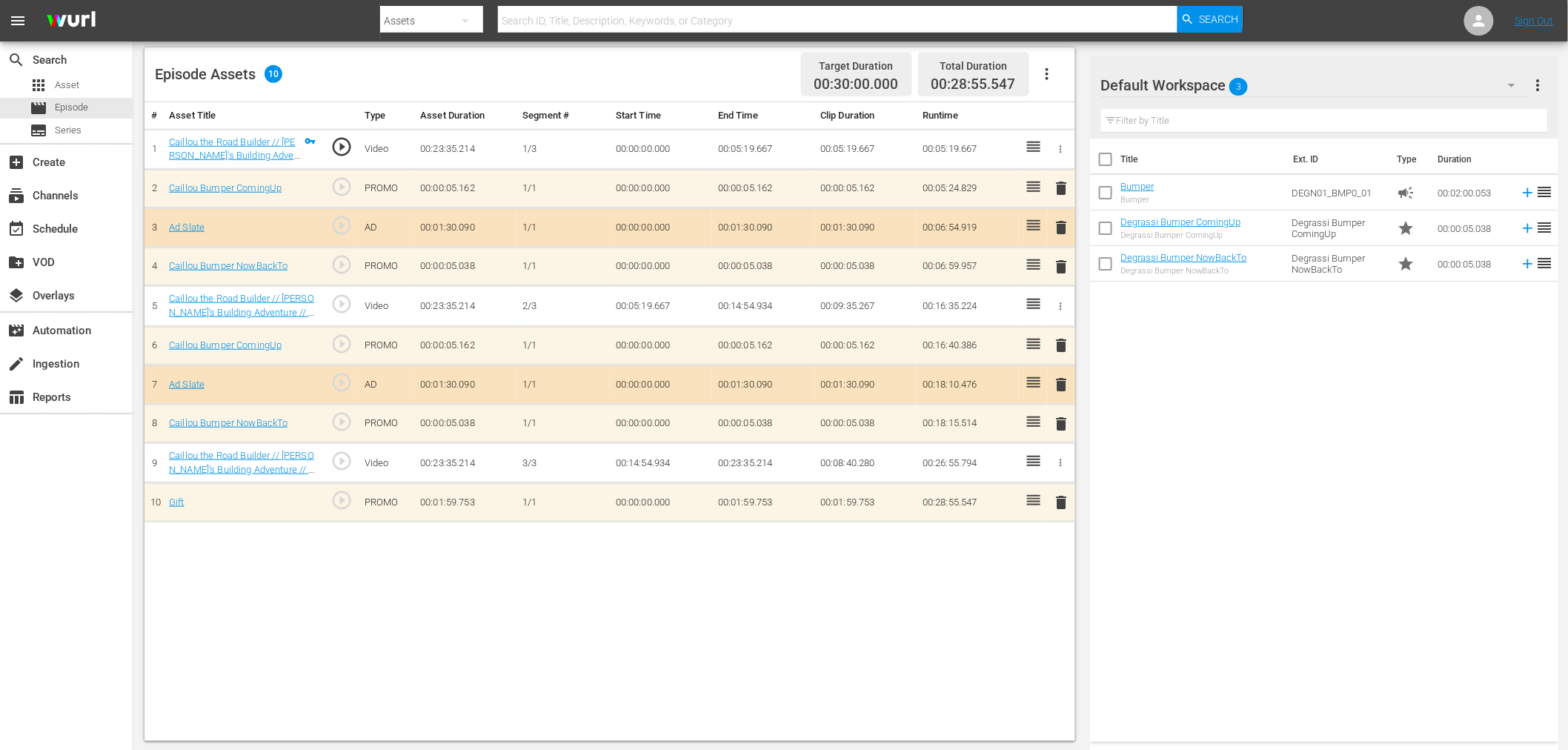
scroll to position [385, 0]
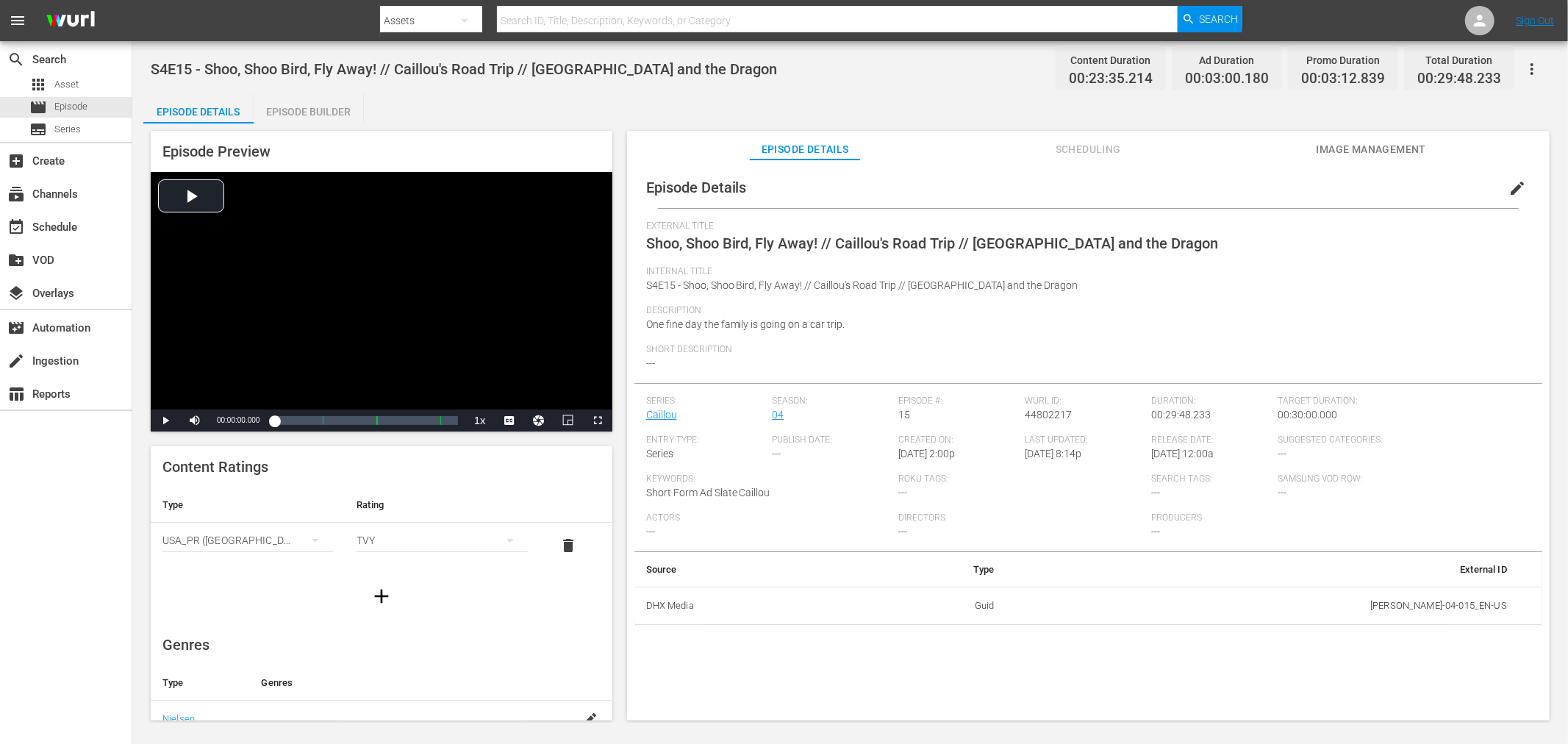
click at [344, 97] on div "Episode Builder" at bounding box center [308, 111] width 111 height 36
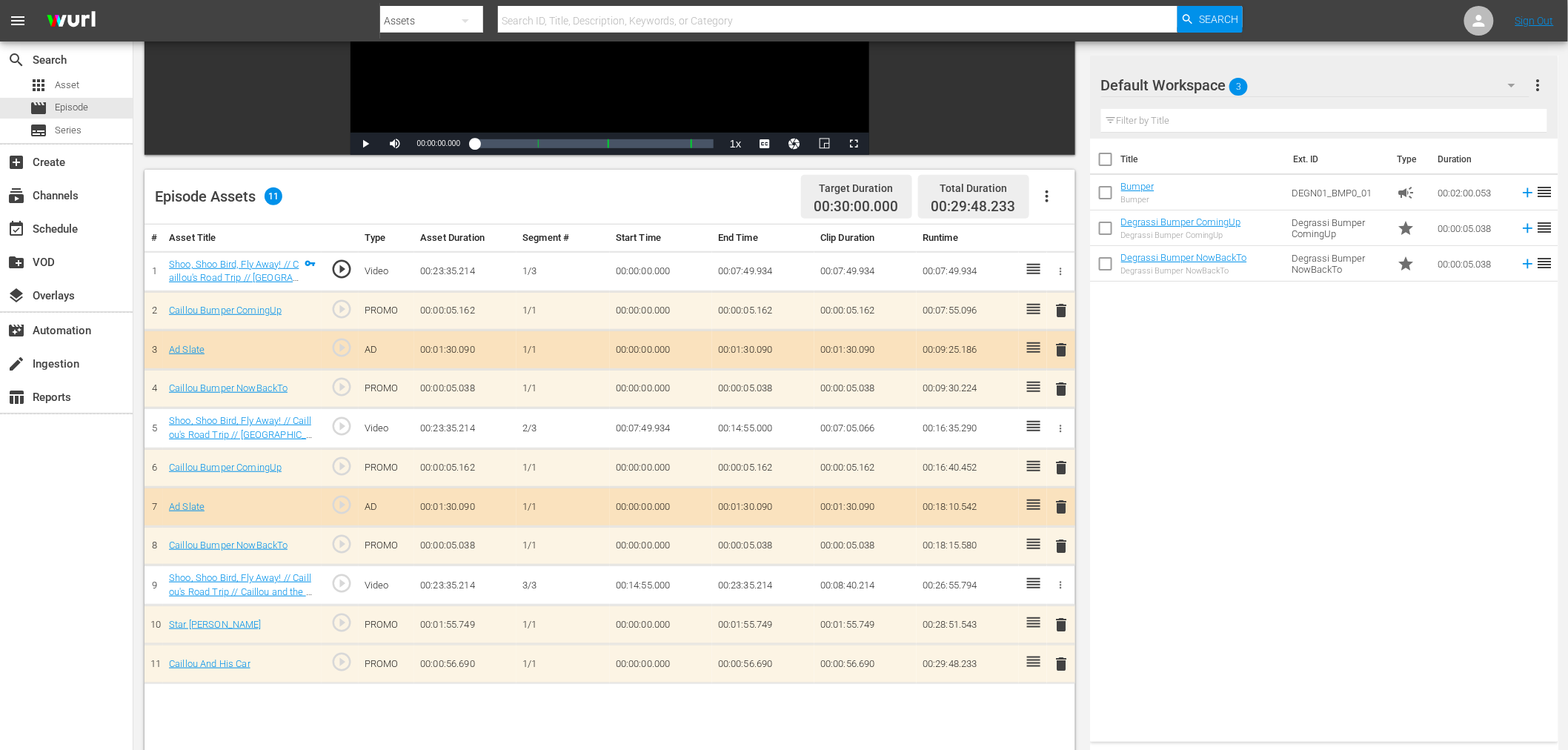
scroll to position [329, 0]
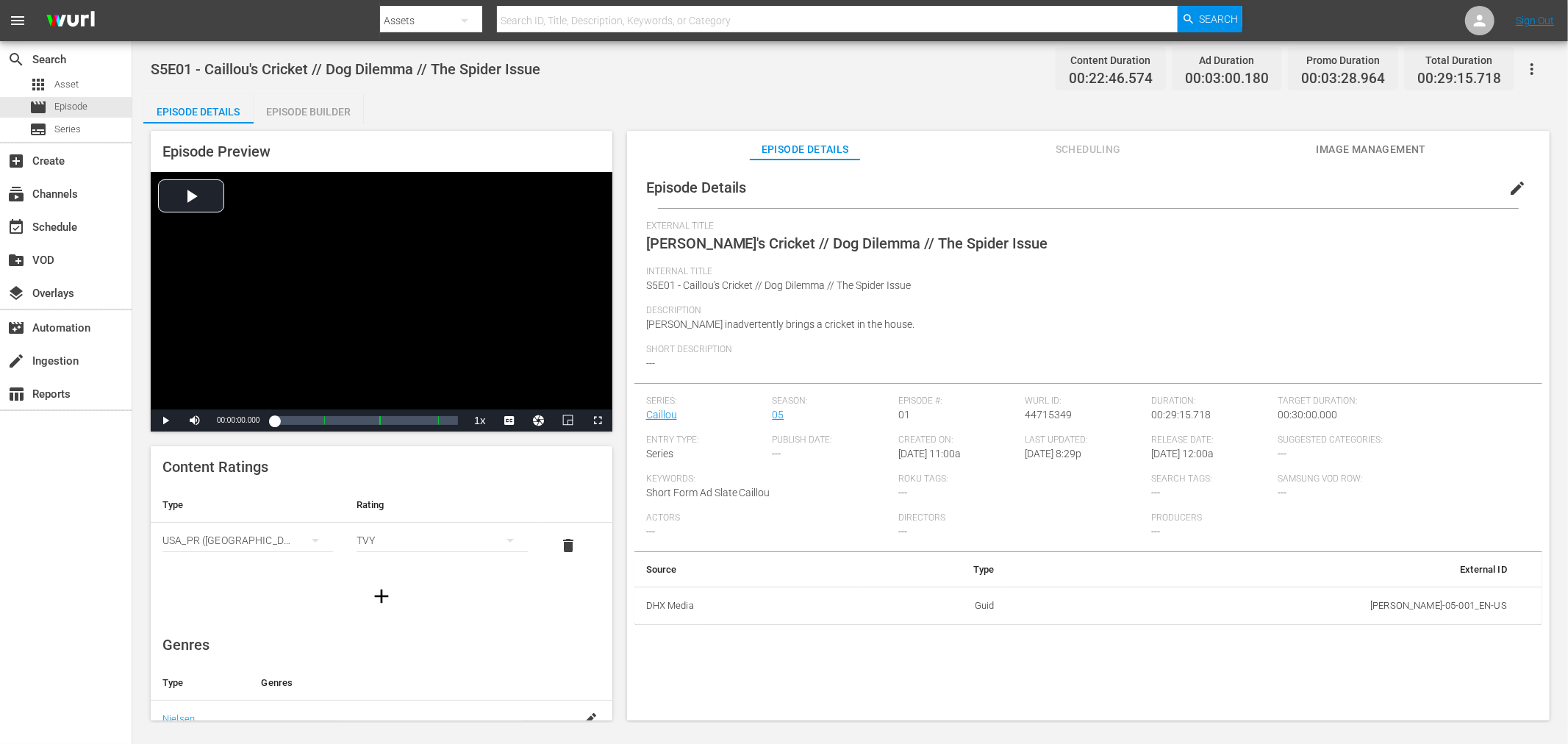
click at [326, 106] on div "Episode Builder" at bounding box center [308, 111] width 111 height 36
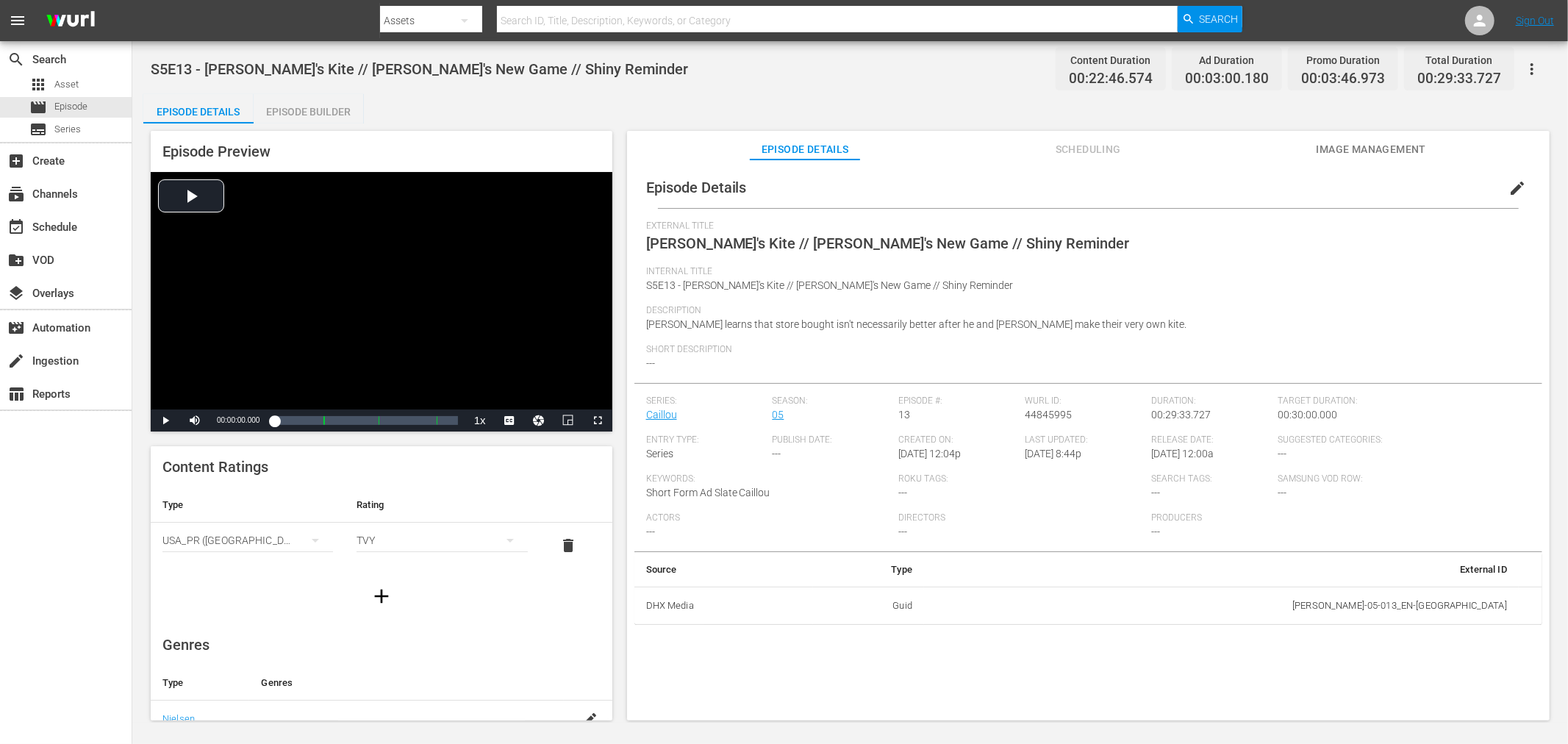
click at [334, 112] on div "Episode Builder" at bounding box center [308, 111] width 111 height 36
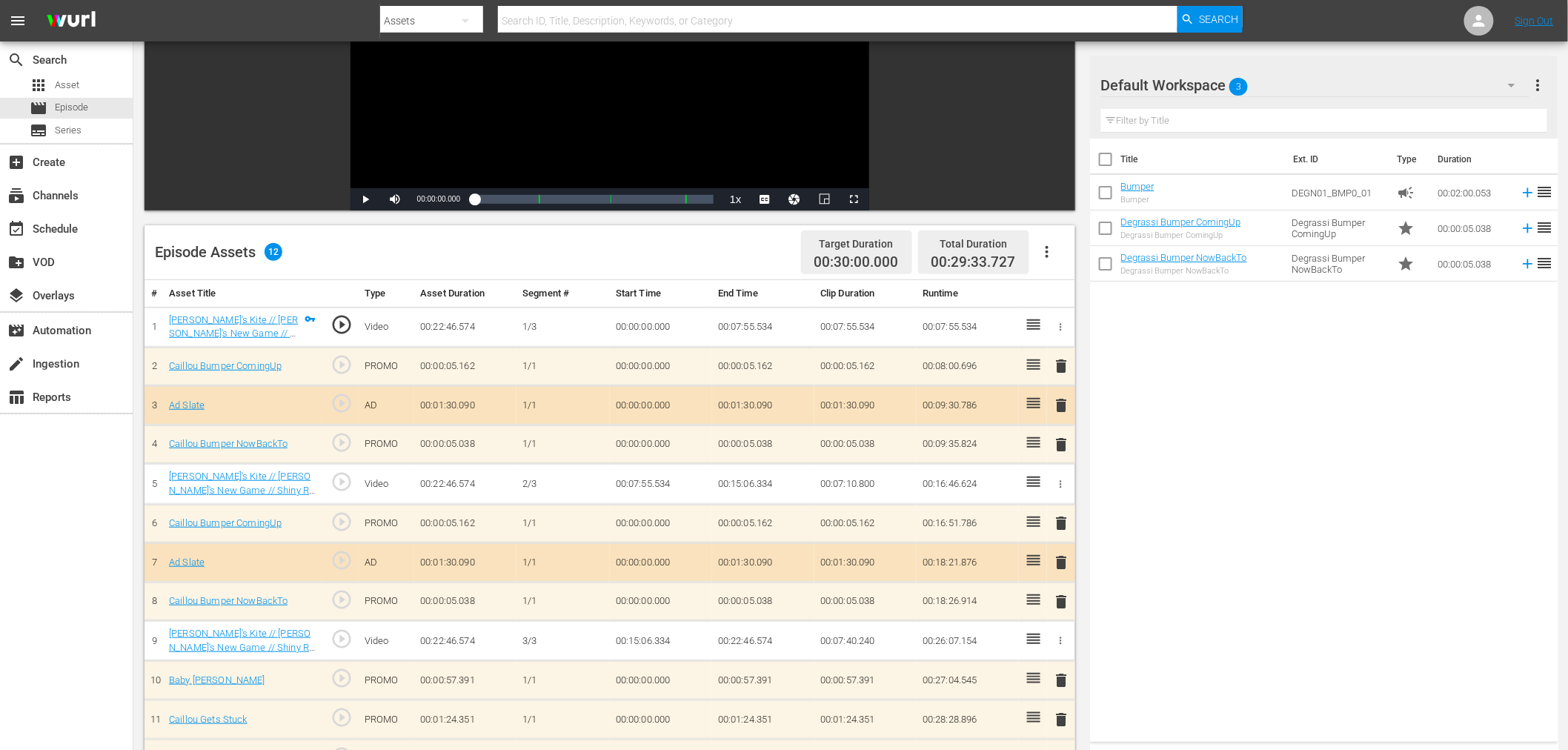
scroll to position [329, 0]
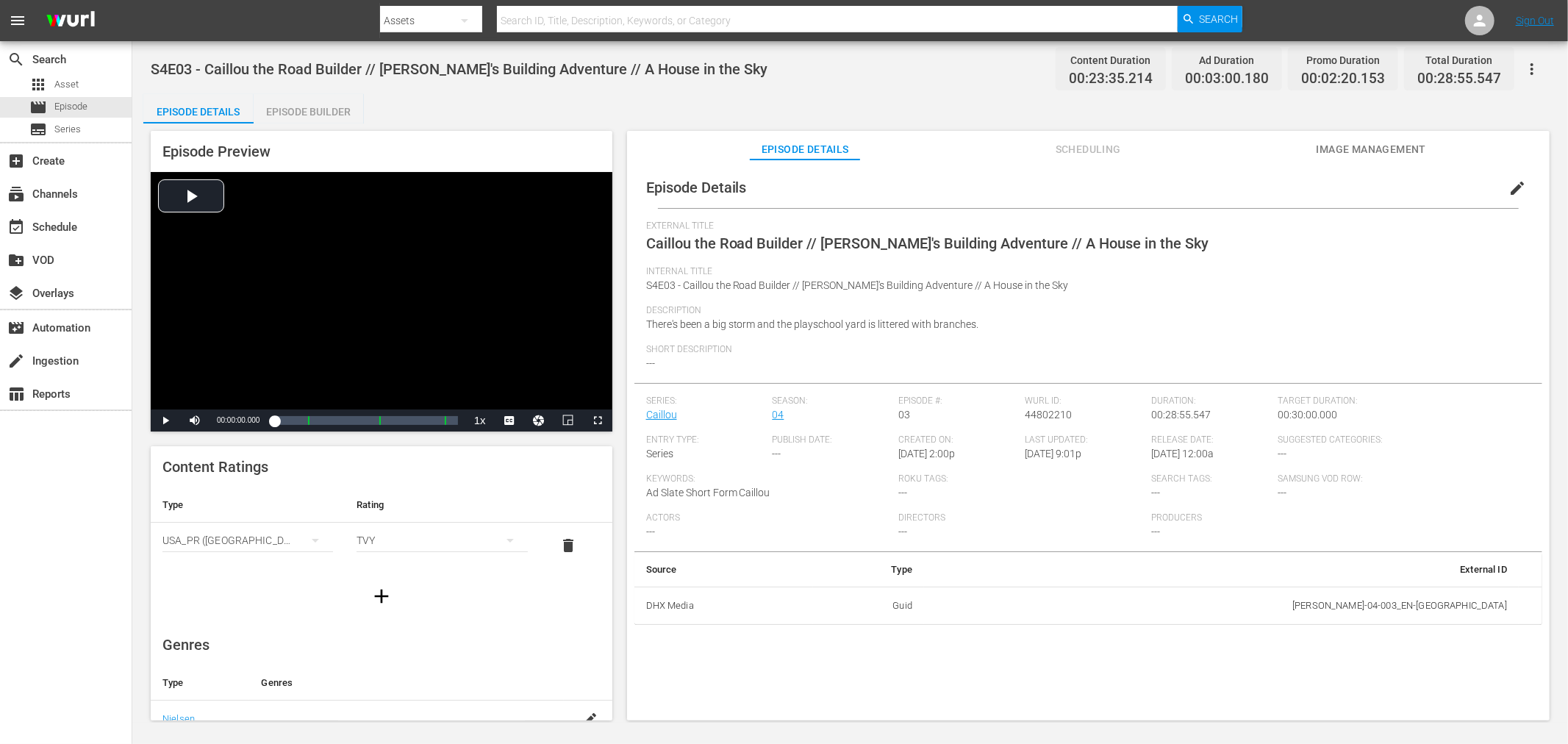
click at [312, 111] on div "Episode Builder" at bounding box center [308, 111] width 111 height 36
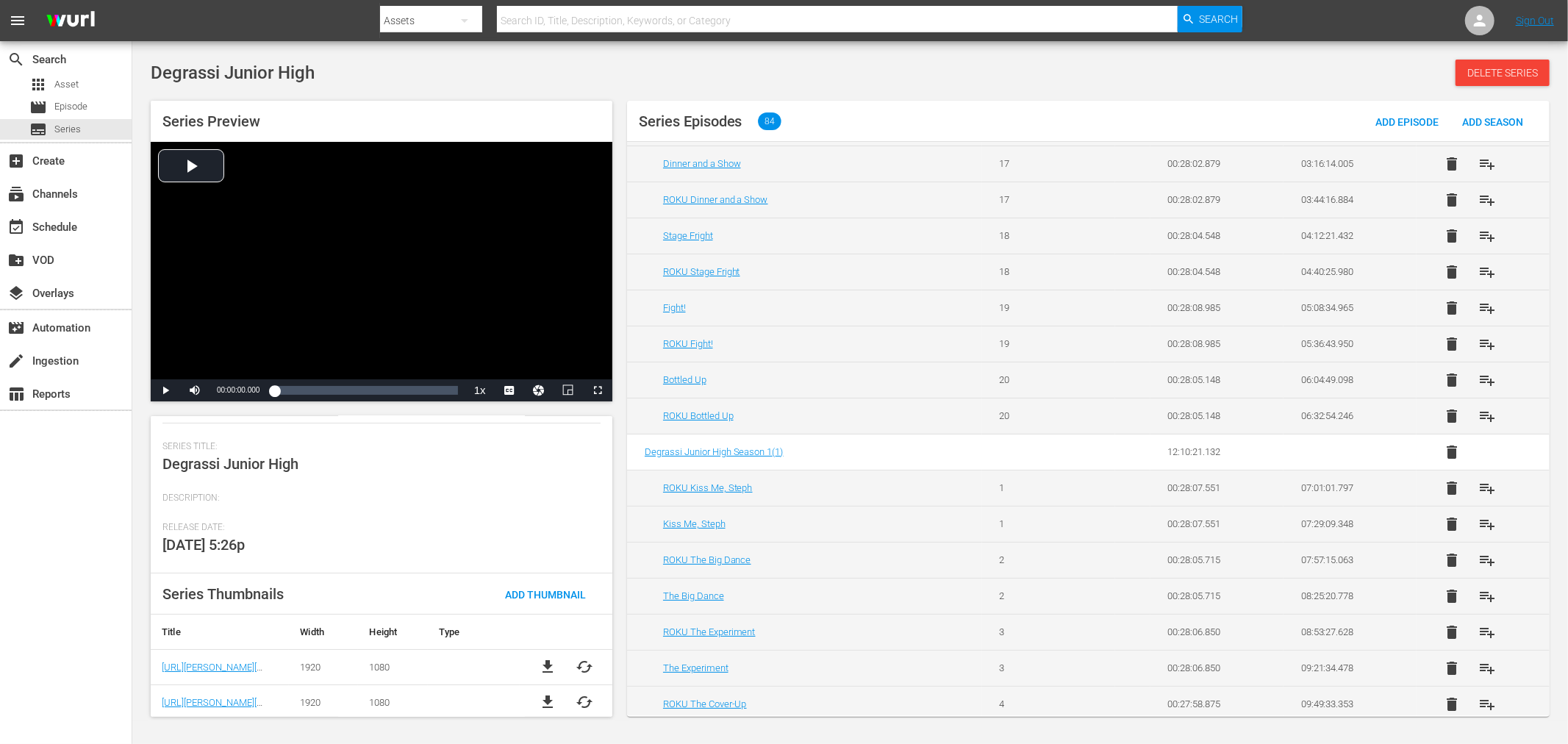
scroll to position [218, 0]
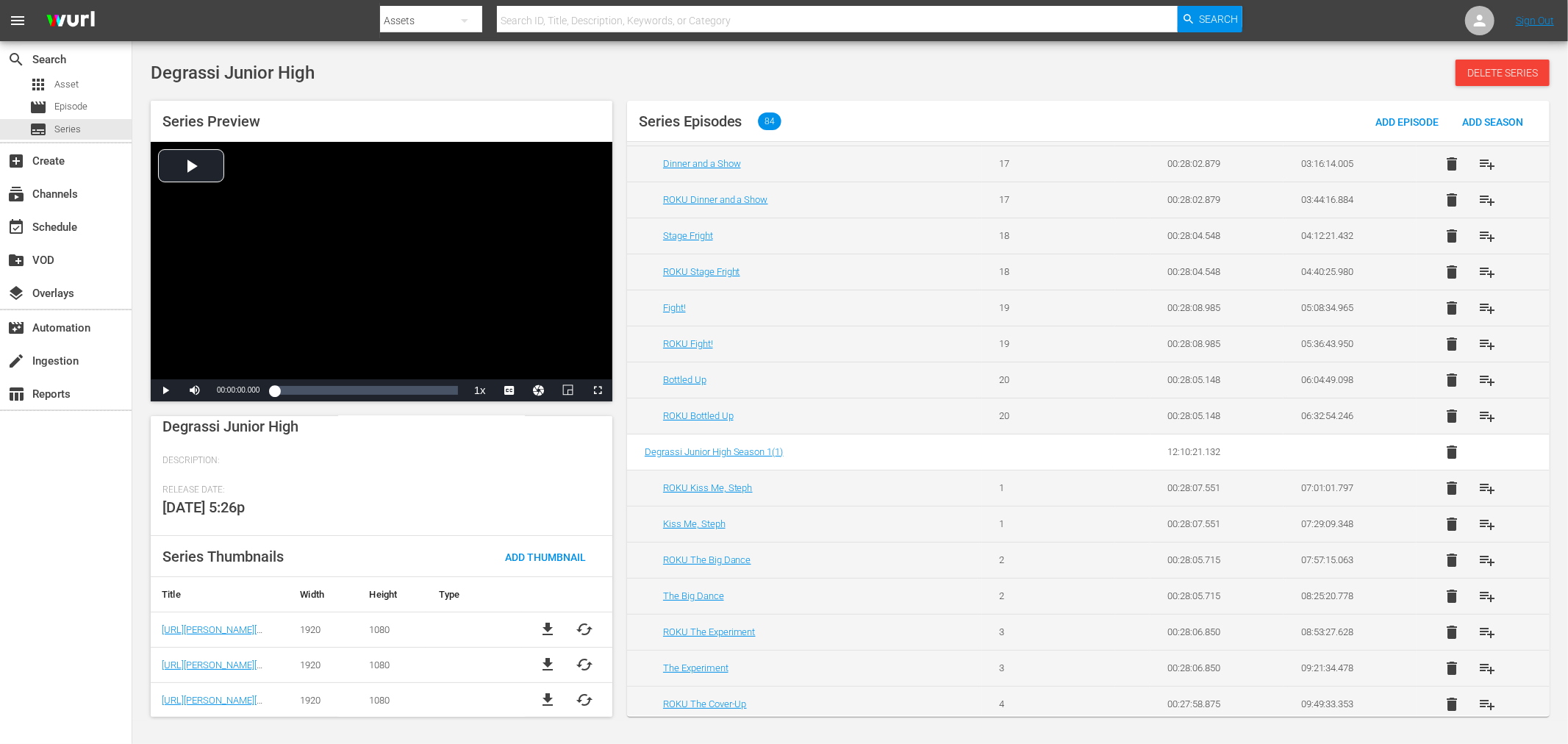
click at [200, 463] on span "Description:" at bounding box center [378, 461] width 431 height 12
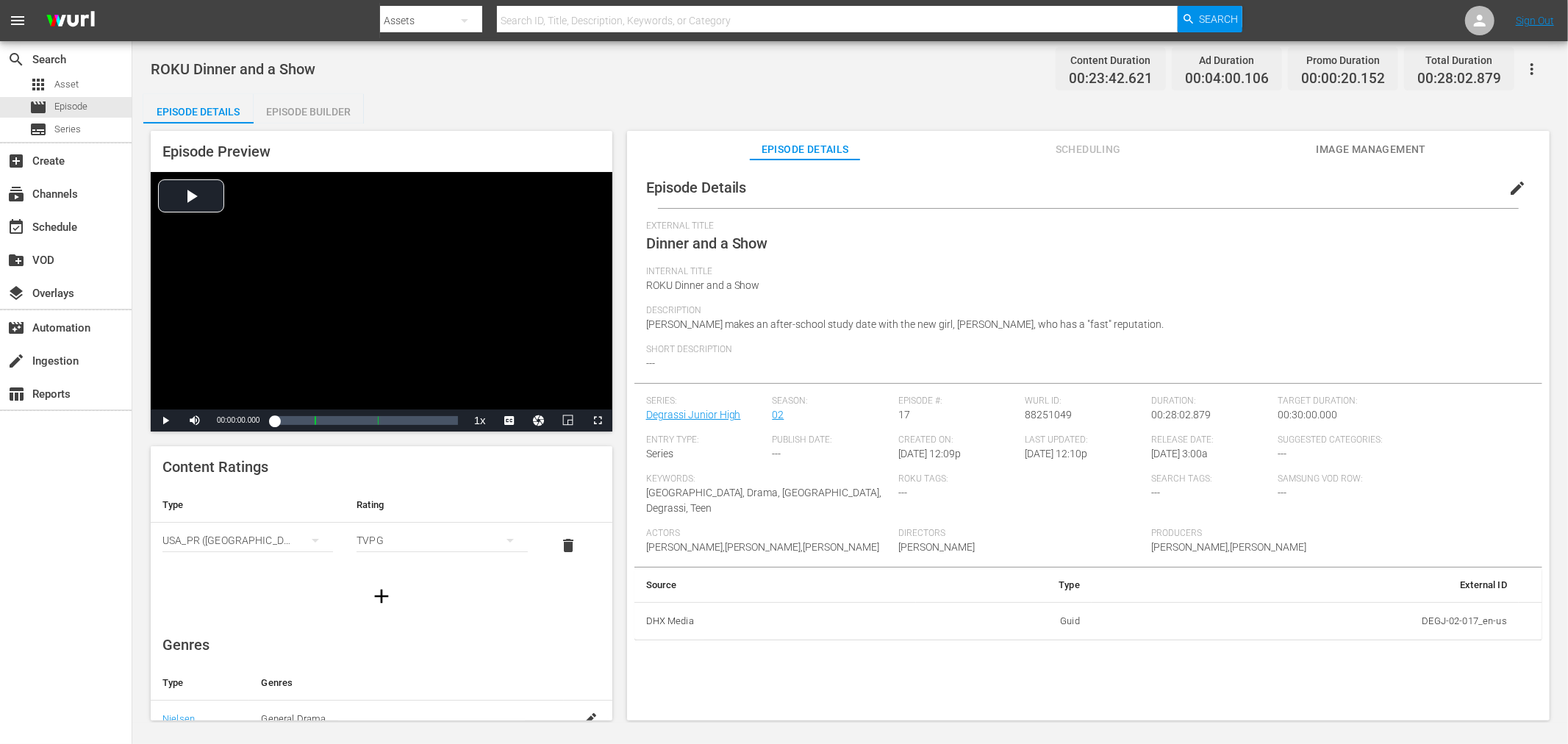
click at [301, 100] on div "Episode Builder" at bounding box center [308, 111] width 111 height 36
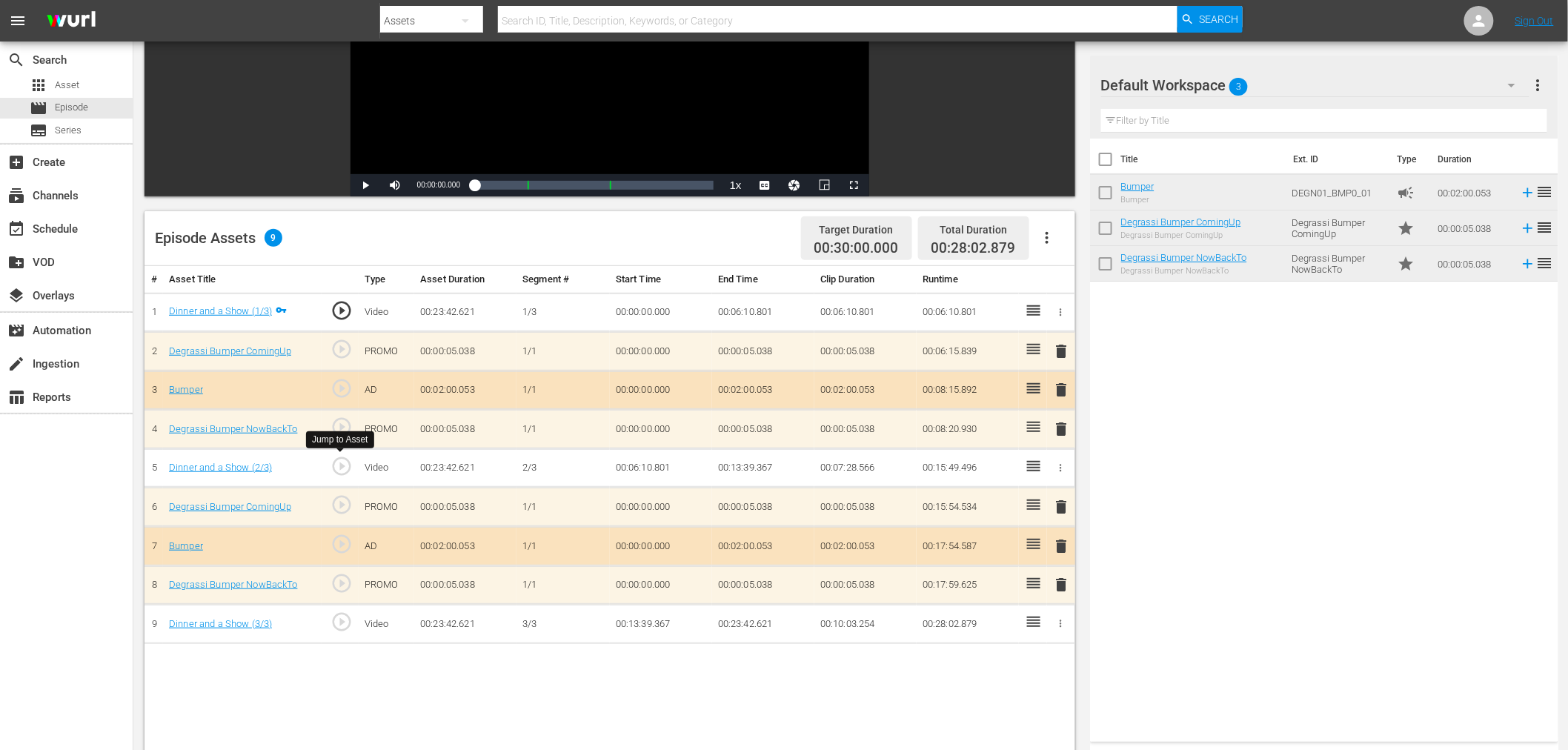
scroll to position [385, 0]
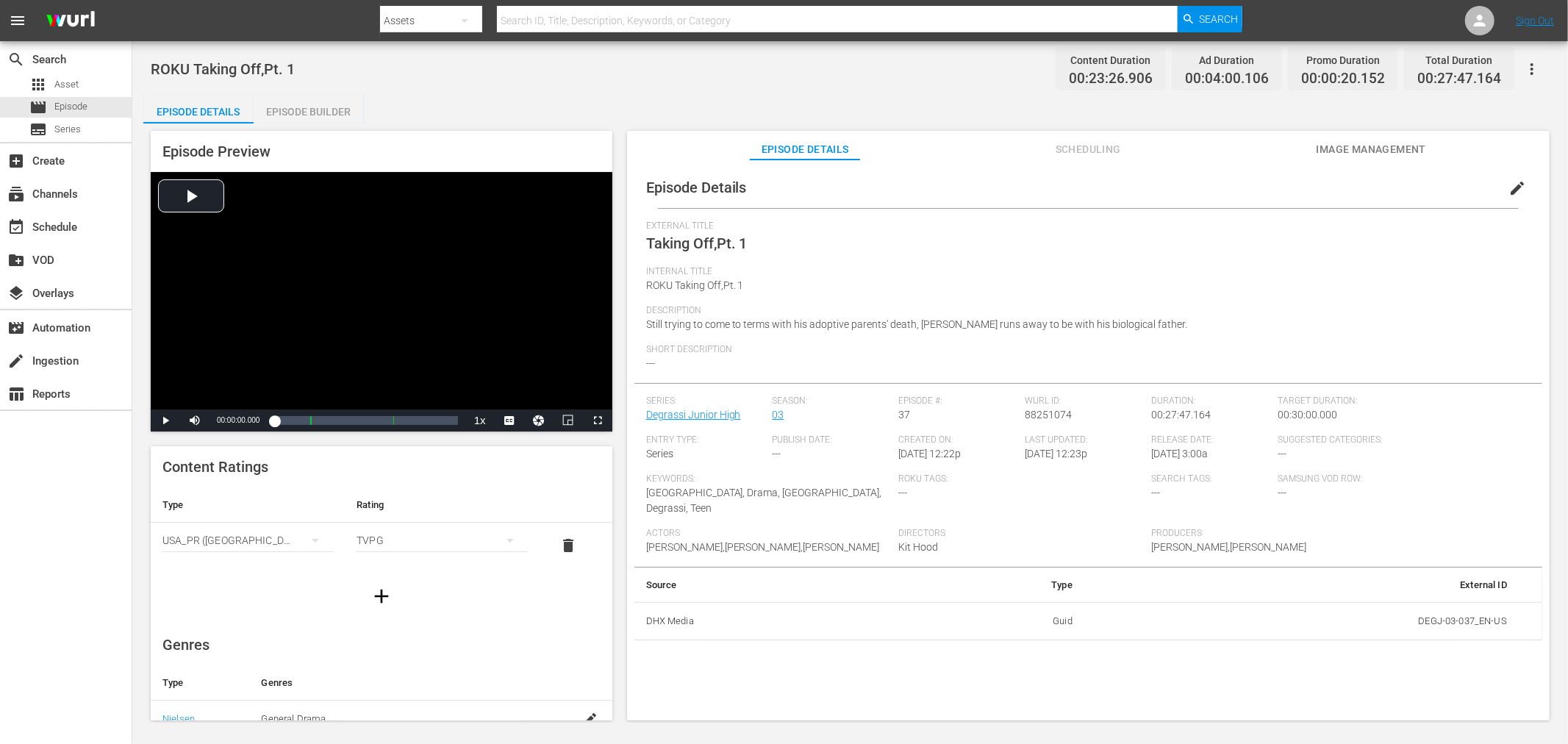
click at [324, 111] on div "Episode Builder" at bounding box center [308, 111] width 111 height 36
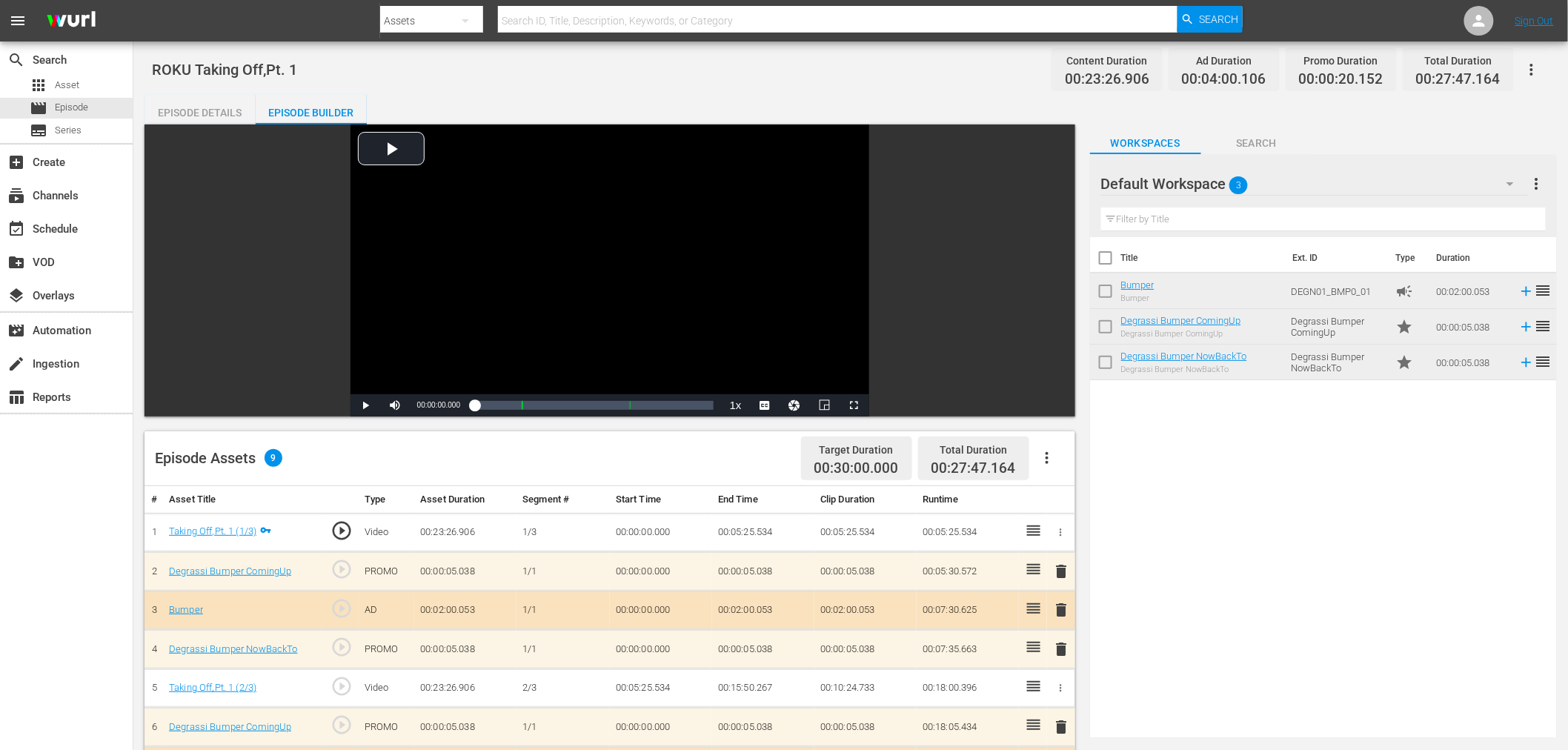
click at [219, 111] on div "Episode Details" at bounding box center [200, 112] width 111 height 36
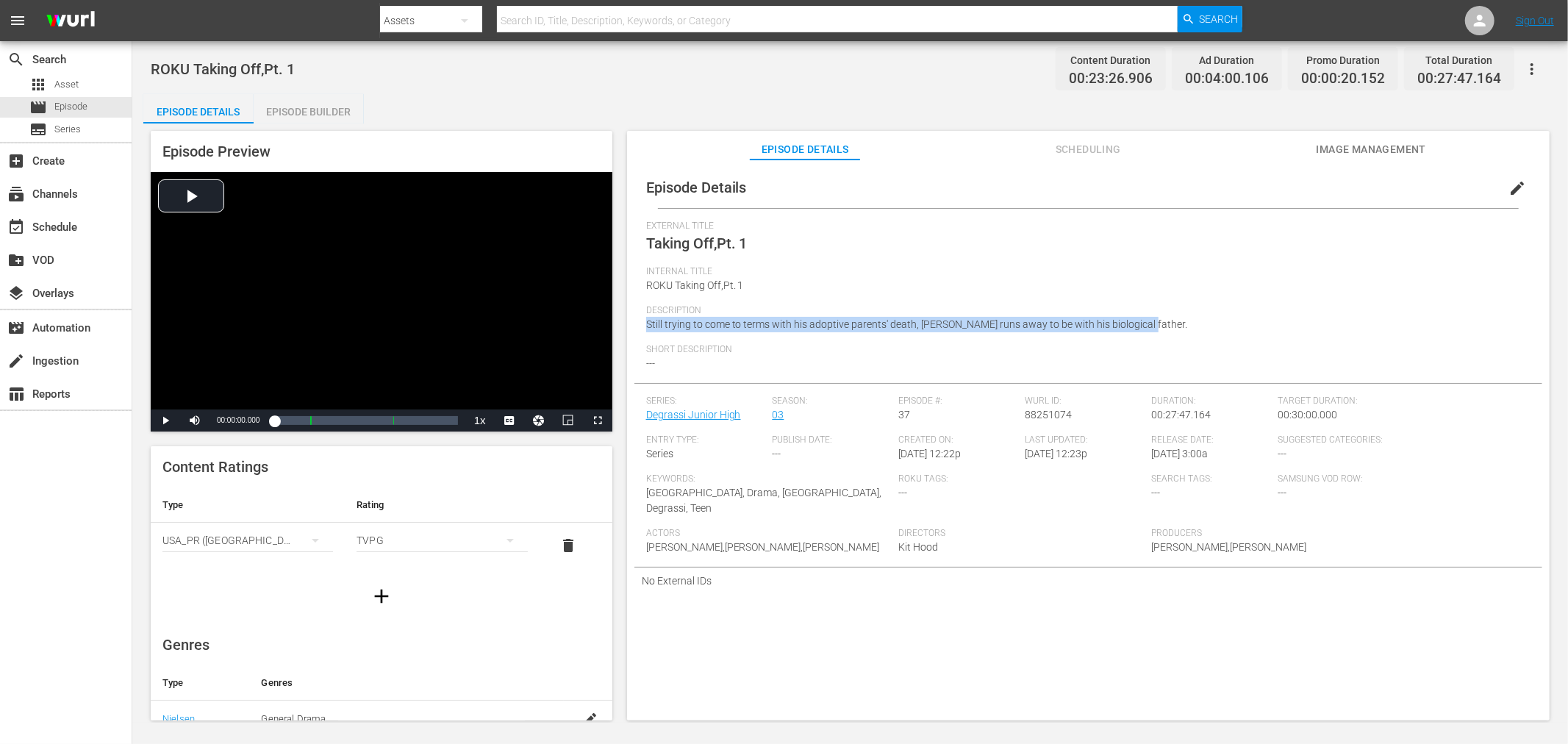
drag, startPoint x: 1145, startPoint y: 319, endPoint x: 632, endPoint y: 331, distance: 513.1
click at [640, 333] on div "Episode Details edit External Title Taking Off,Pt. 1 Internal Title ROKU Taking…" at bounding box center [1088, 380] width 908 height 427
copy span "Still trying to come to terms with his adoptive parents' death, Wheels runs awa…"
